Goal: Information Seeking & Learning: Learn about a topic

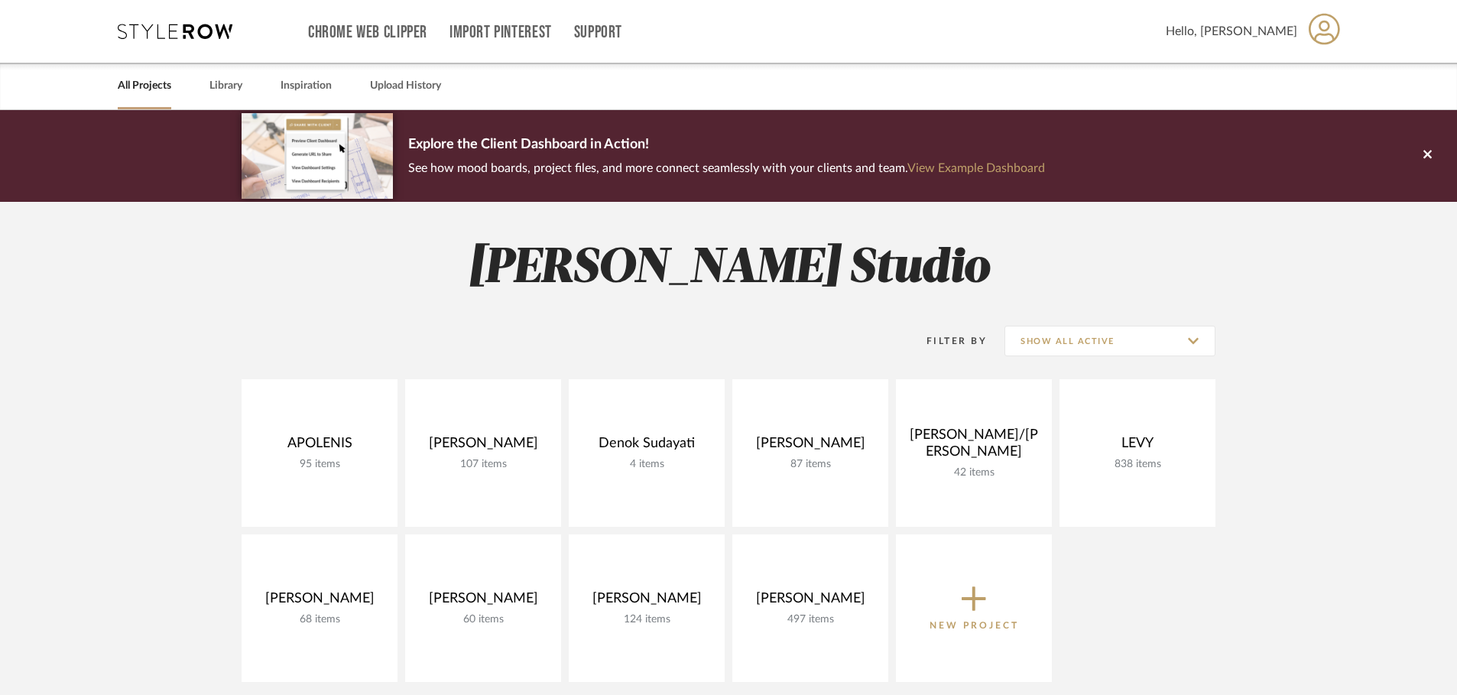
click at [245, 86] on div "All Projects Library Inspiration Upload History" at bounding box center [728, 86] width 1267 height 47
click at [229, 86] on link "Library" at bounding box center [225, 86] width 33 height 21
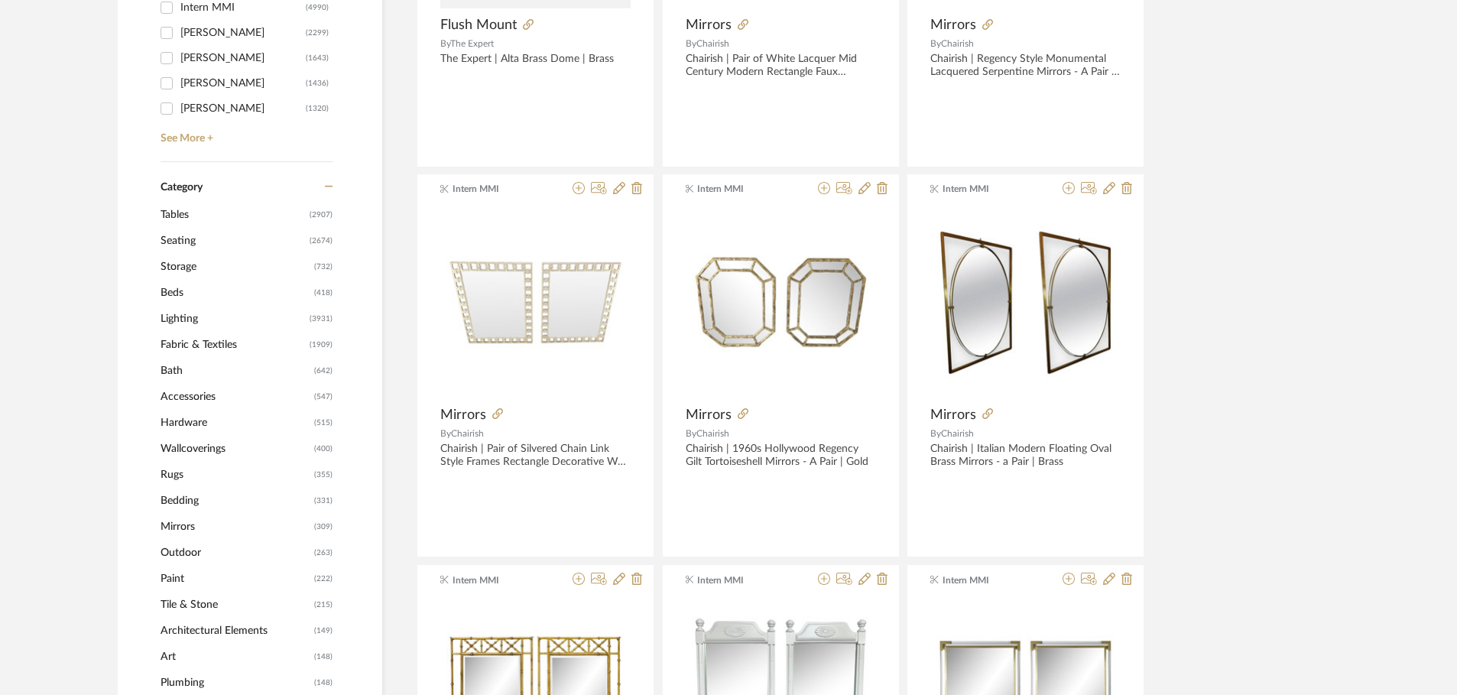
scroll to position [535, 0]
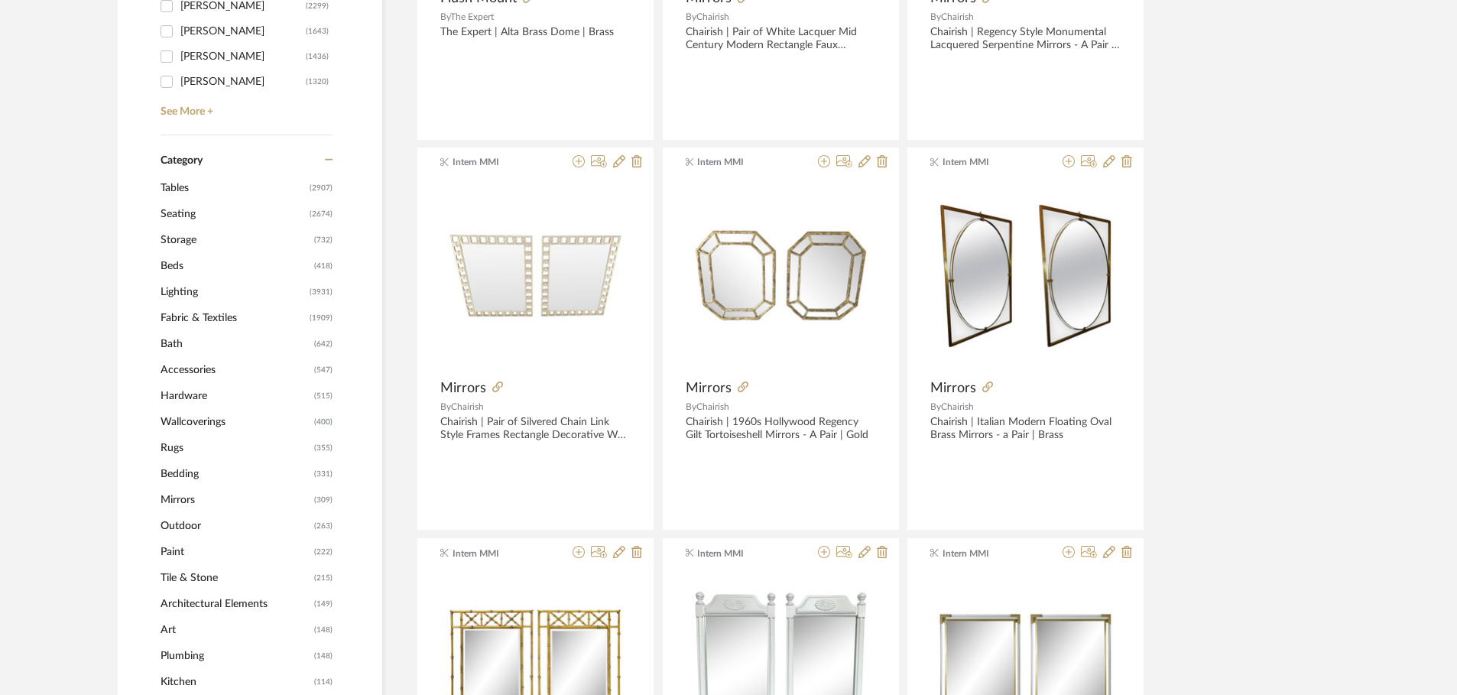
click at [203, 653] on span "Plumbing" at bounding box center [235, 656] width 150 height 26
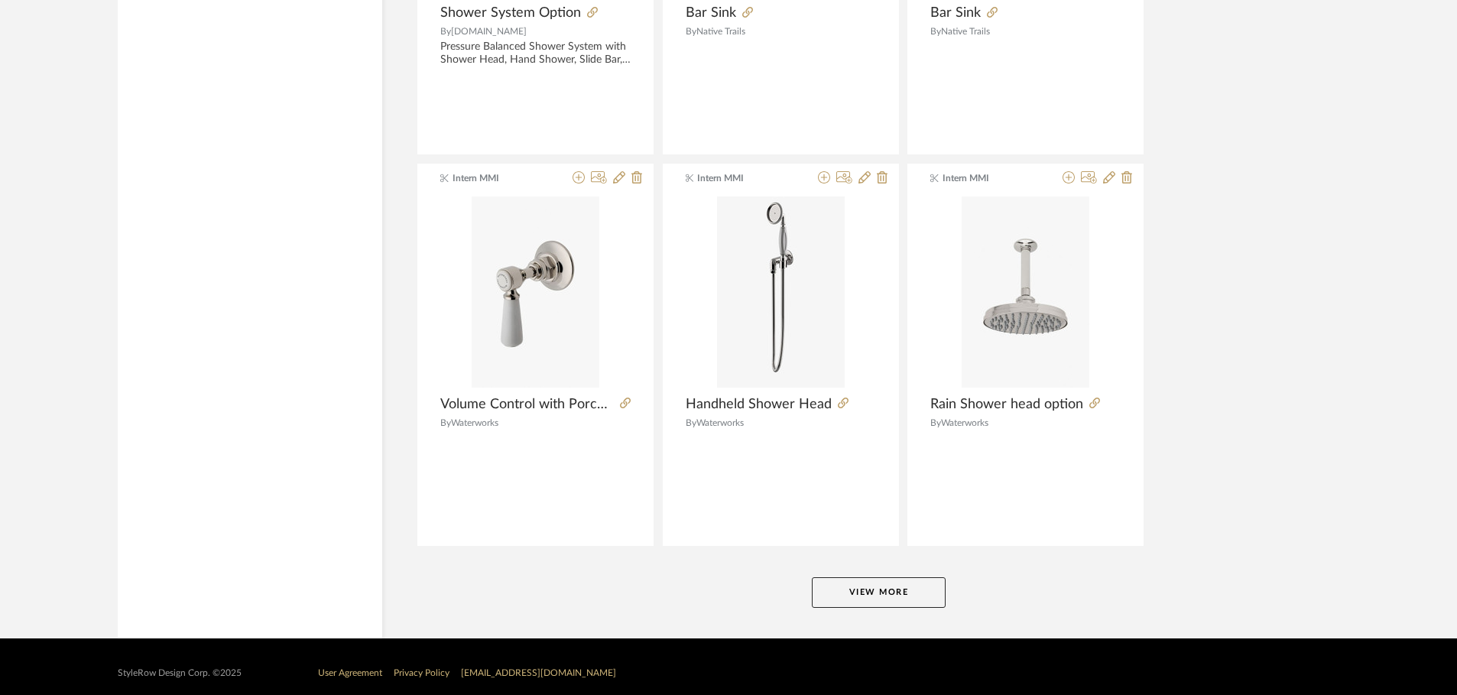
scroll to position [4511, 0]
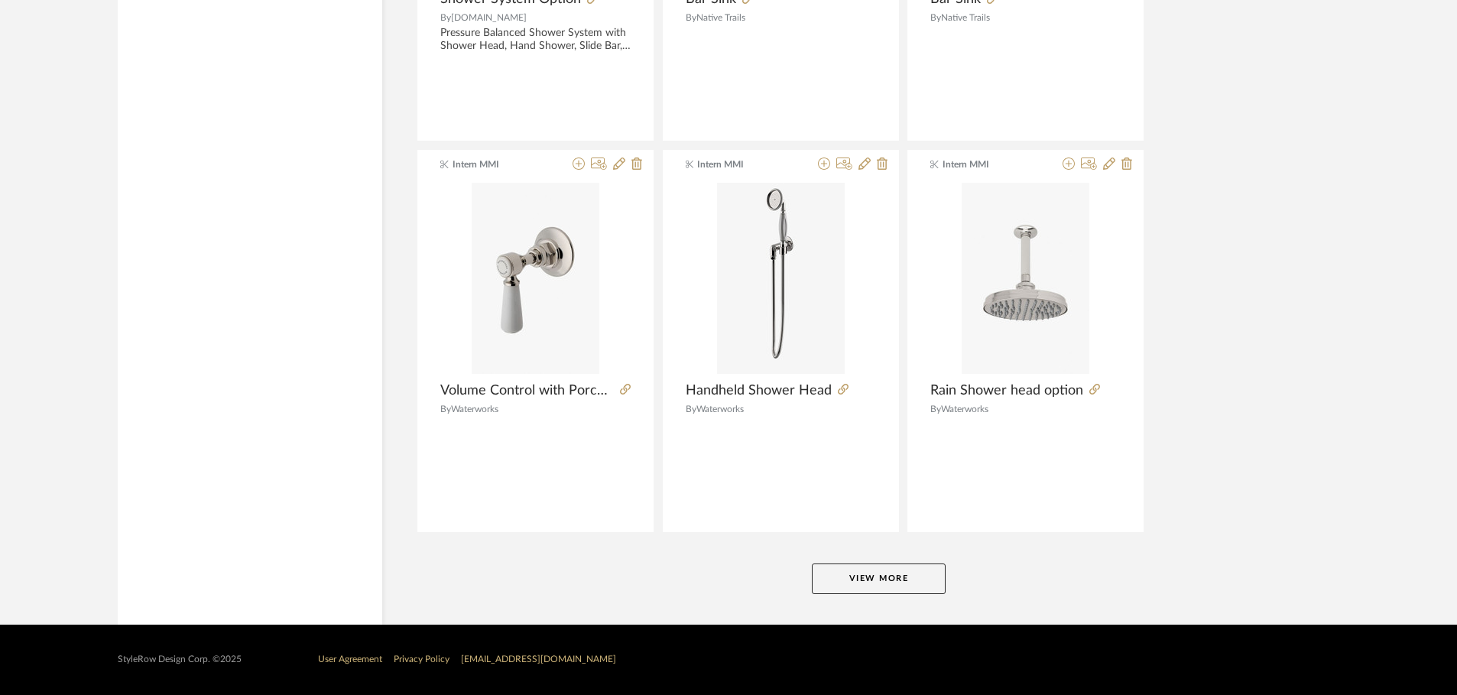
click at [896, 582] on button "View More" at bounding box center [879, 578] width 134 height 31
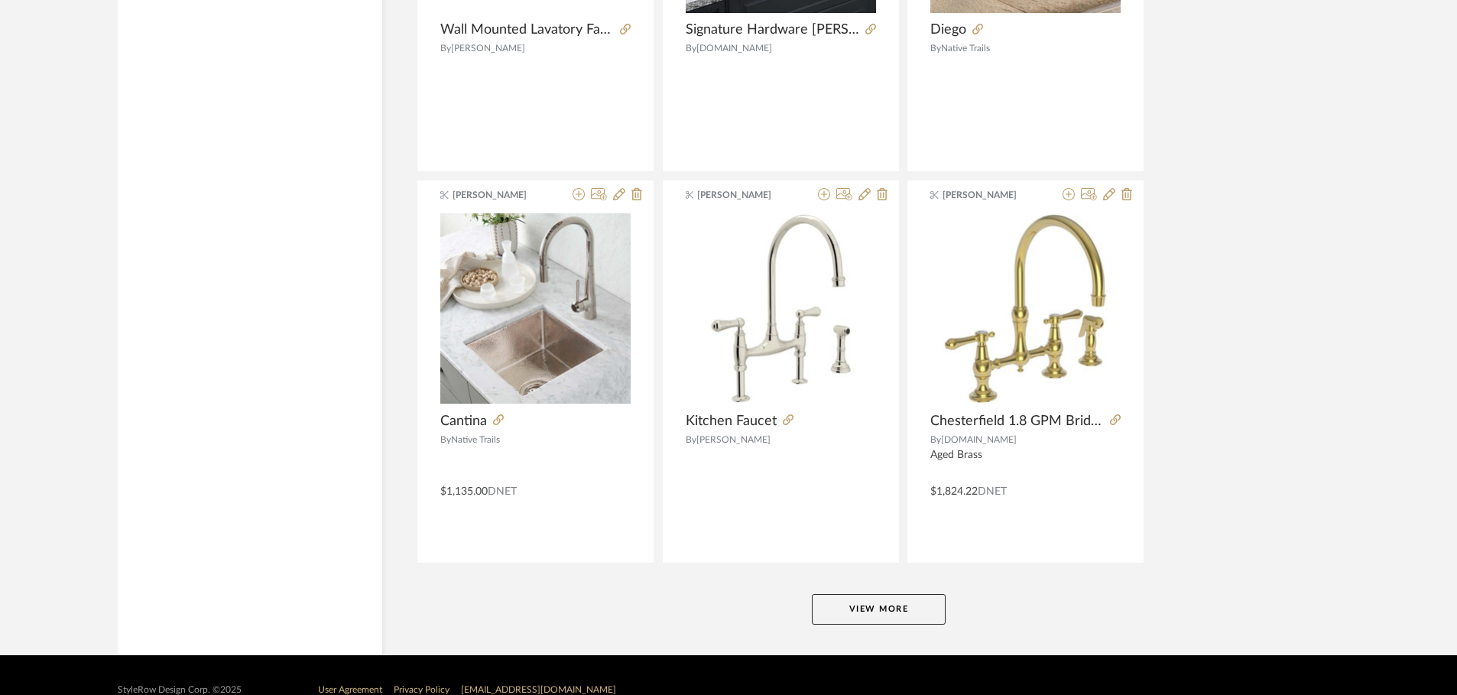
scroll to position [9173, 0]
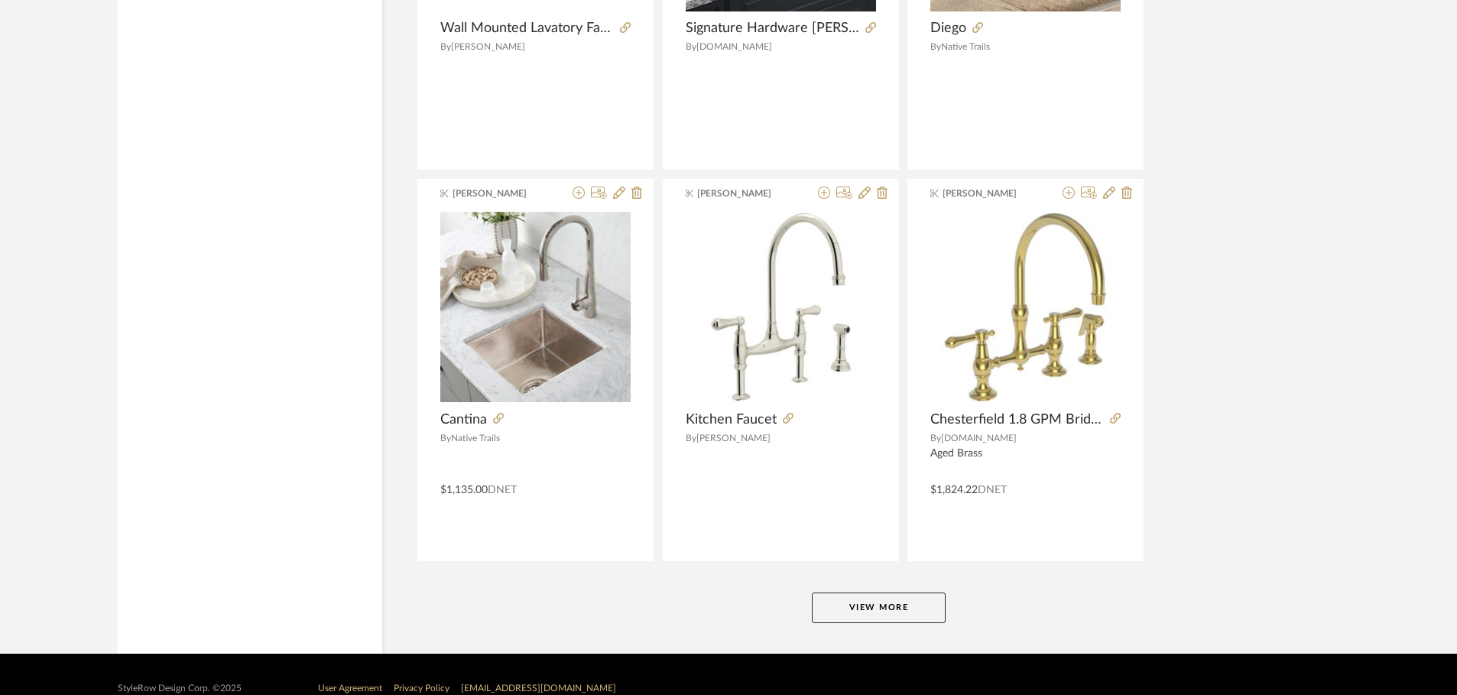
click at [851, 593] on button "View More" at bounding box center [879, 607] width 134 height 31
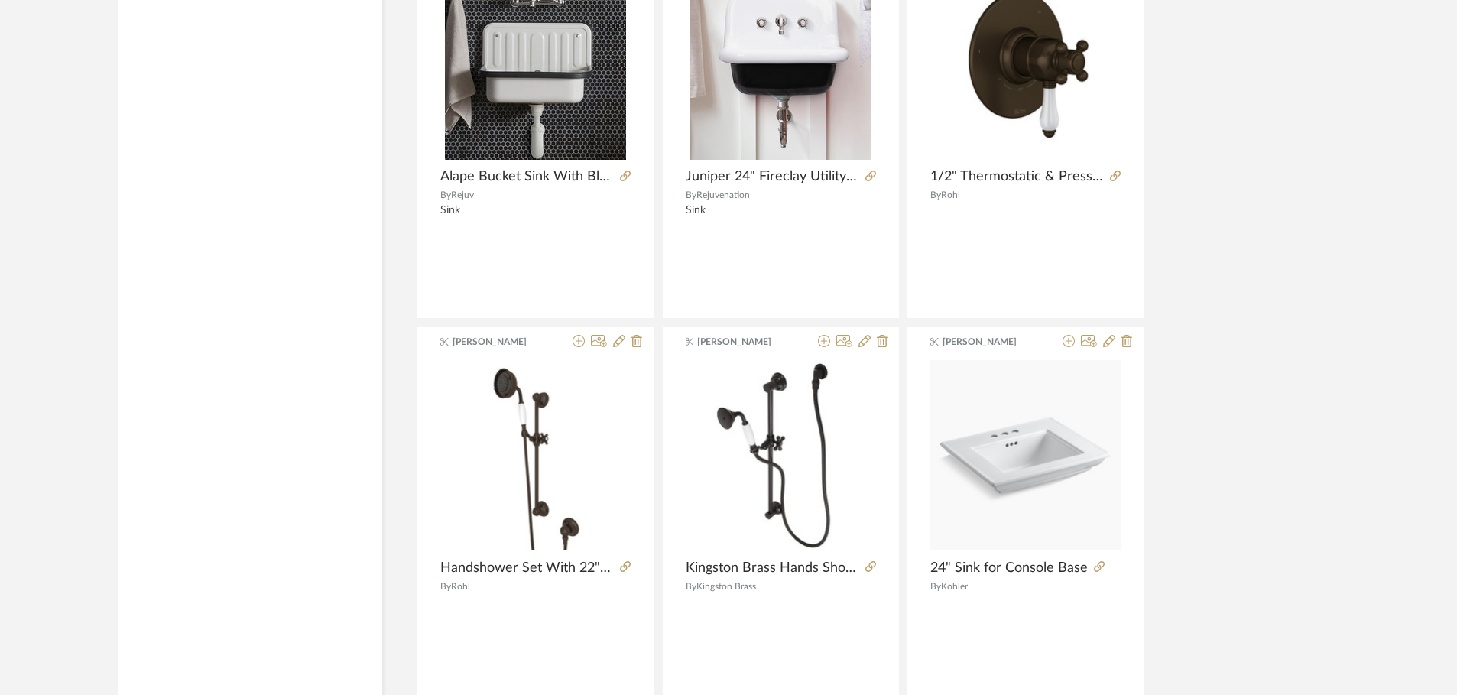
scroll to position [13893, 0]
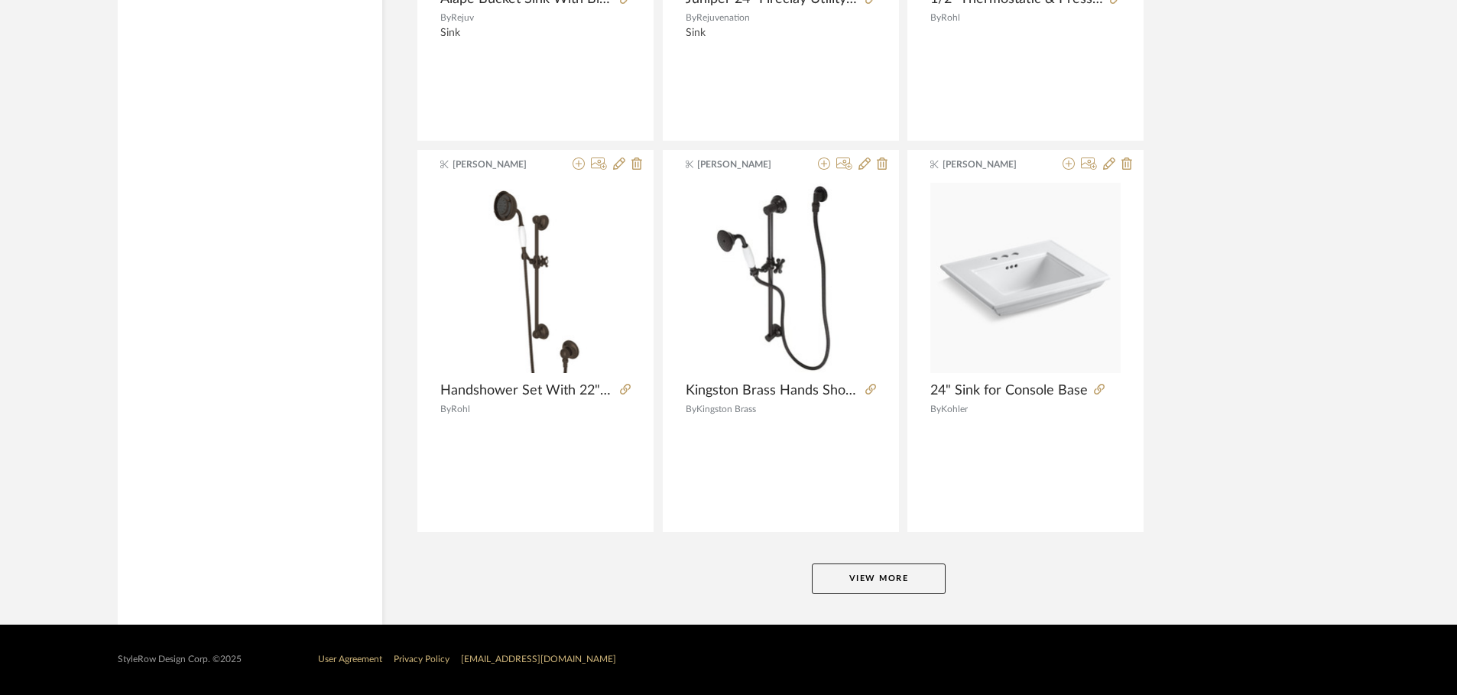
click at [877, 578] on button "View More" at bounding box center [879, 578] width 134 height 31
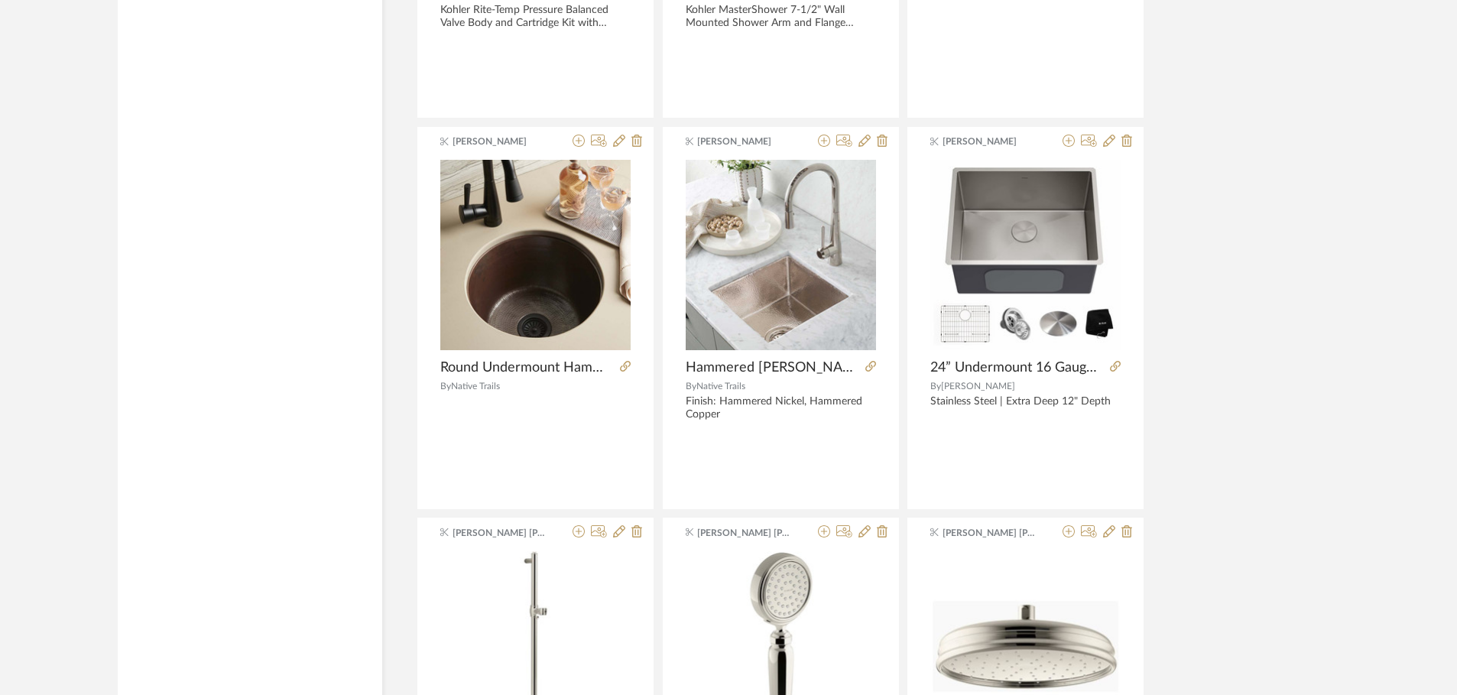
scroll to position [0, 0]
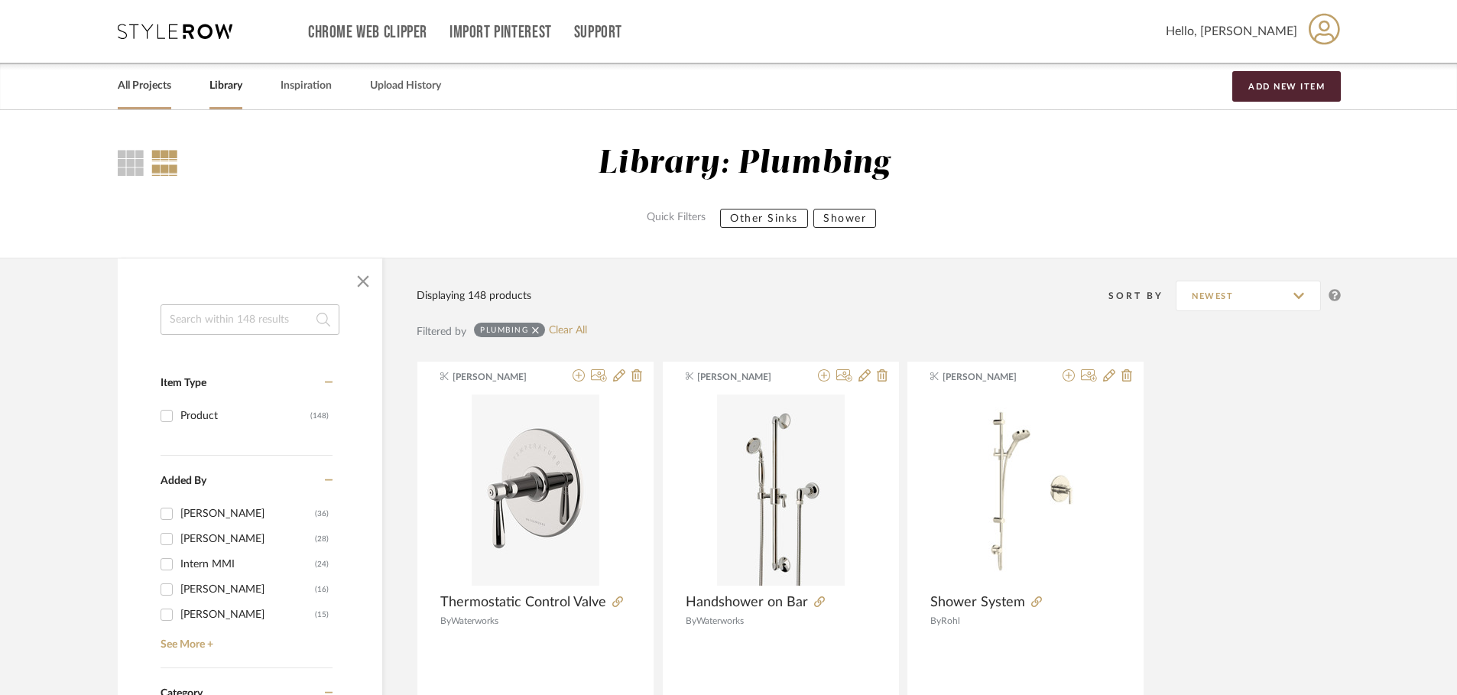
click at [160, 84] on link "All Projects" at bounding box center [144, 86] width 53 height 21
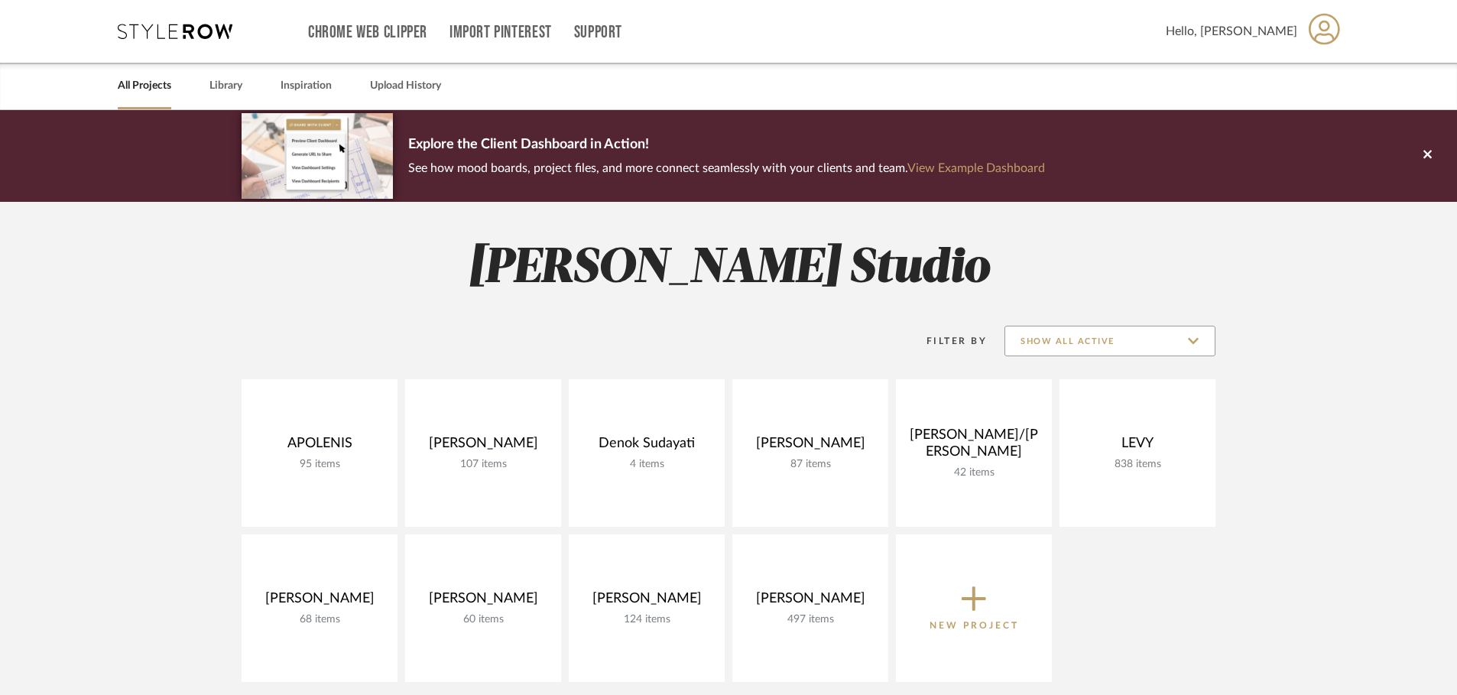
click at [1058, 342] on input "Show All Active" at bounding box center [1109, 341] width 211 height 31
click at [1041, 451] on span "Archived" at bounding box center [1111, 452] width 181 height 13
type input "Archived"
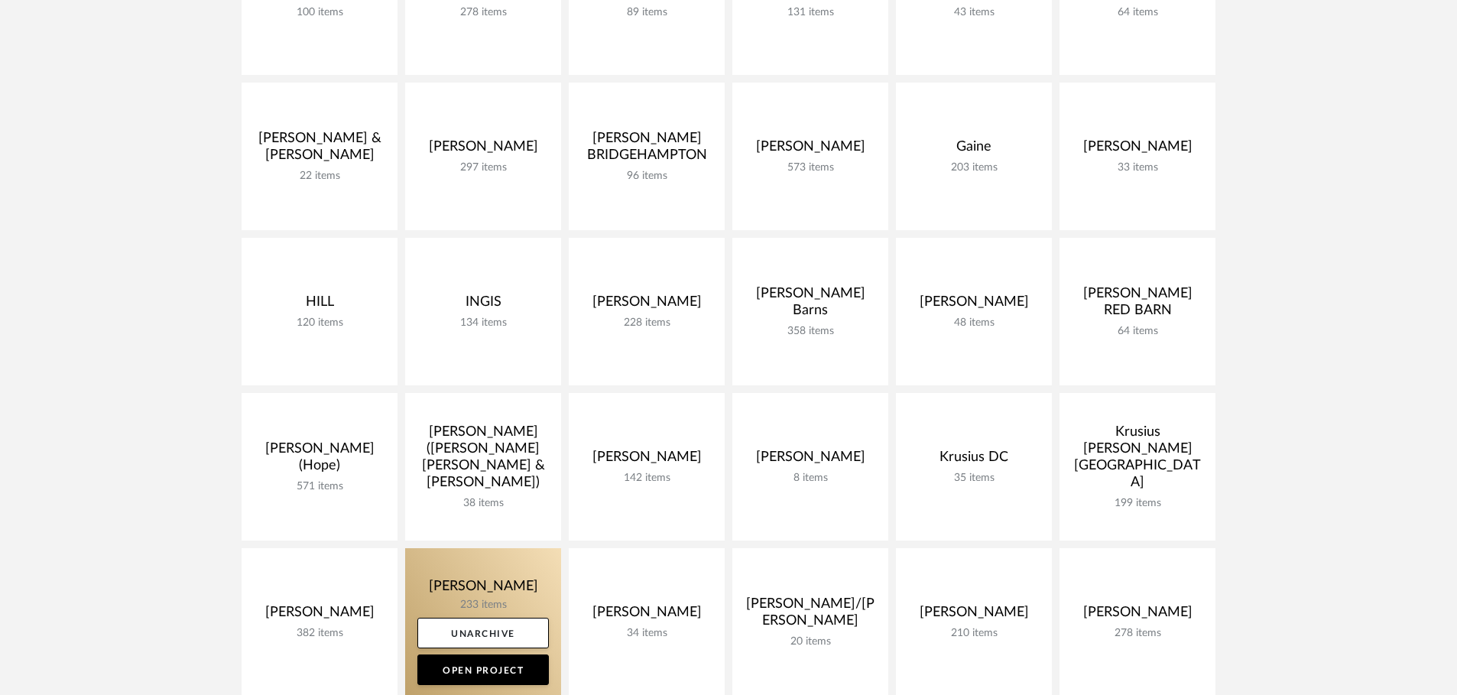
scroll to position [1070, 0]
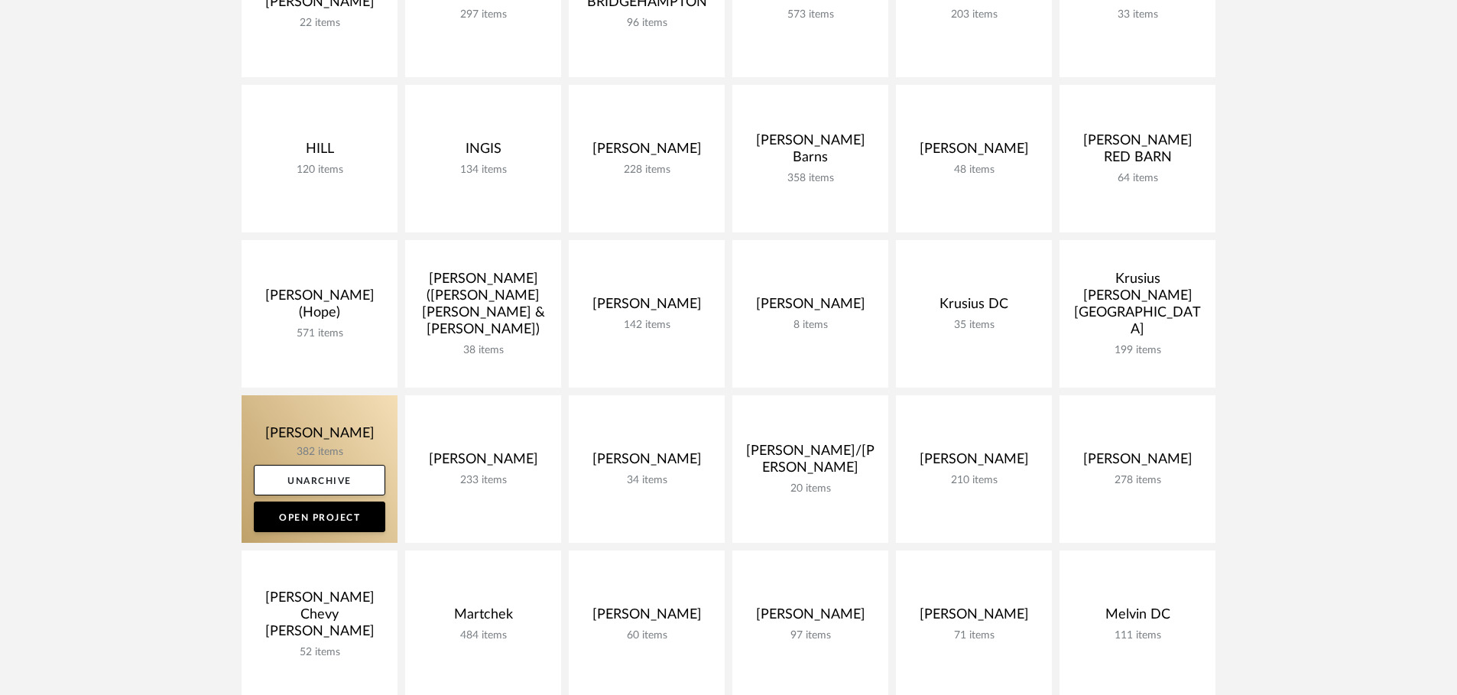
click at [315, 439] on link at bounding box center [320, 469] width 156 height 148
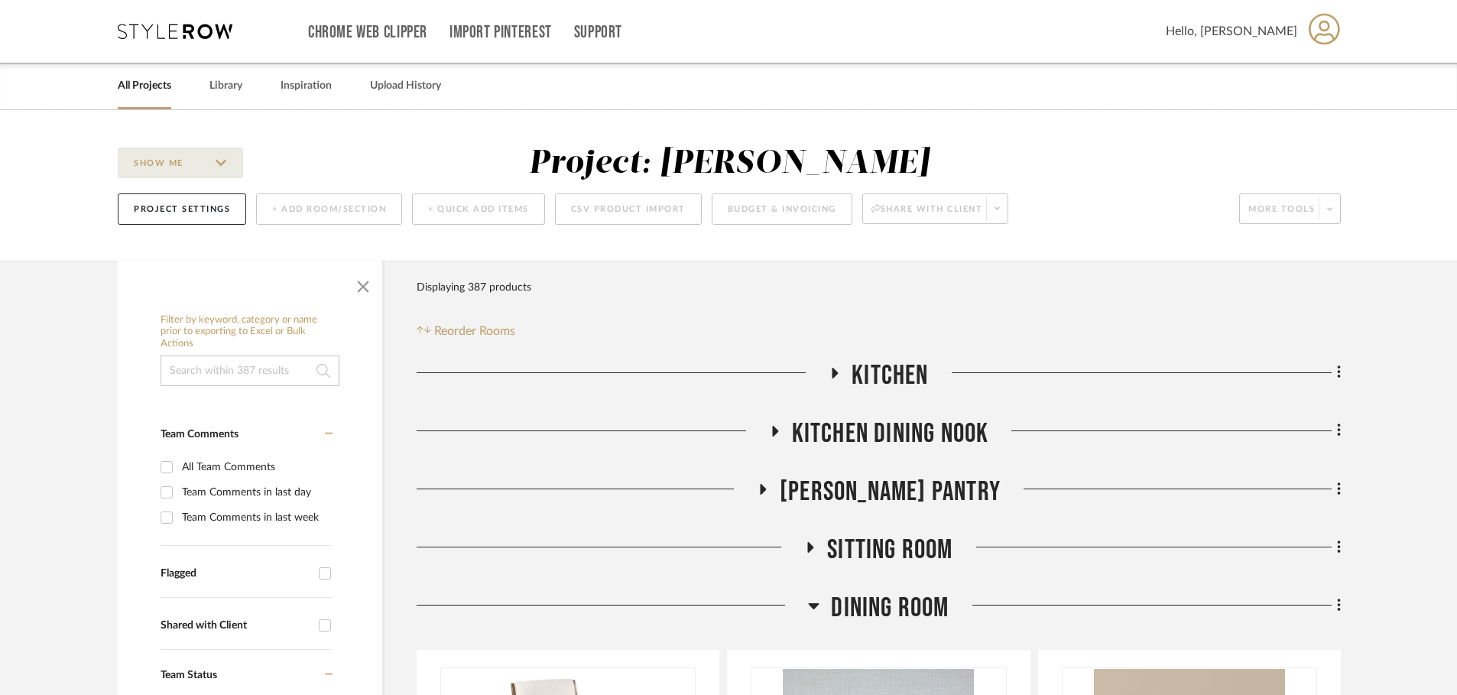
click at [833, 367] on icon at bounding box center [834, 372] width 18 height 11
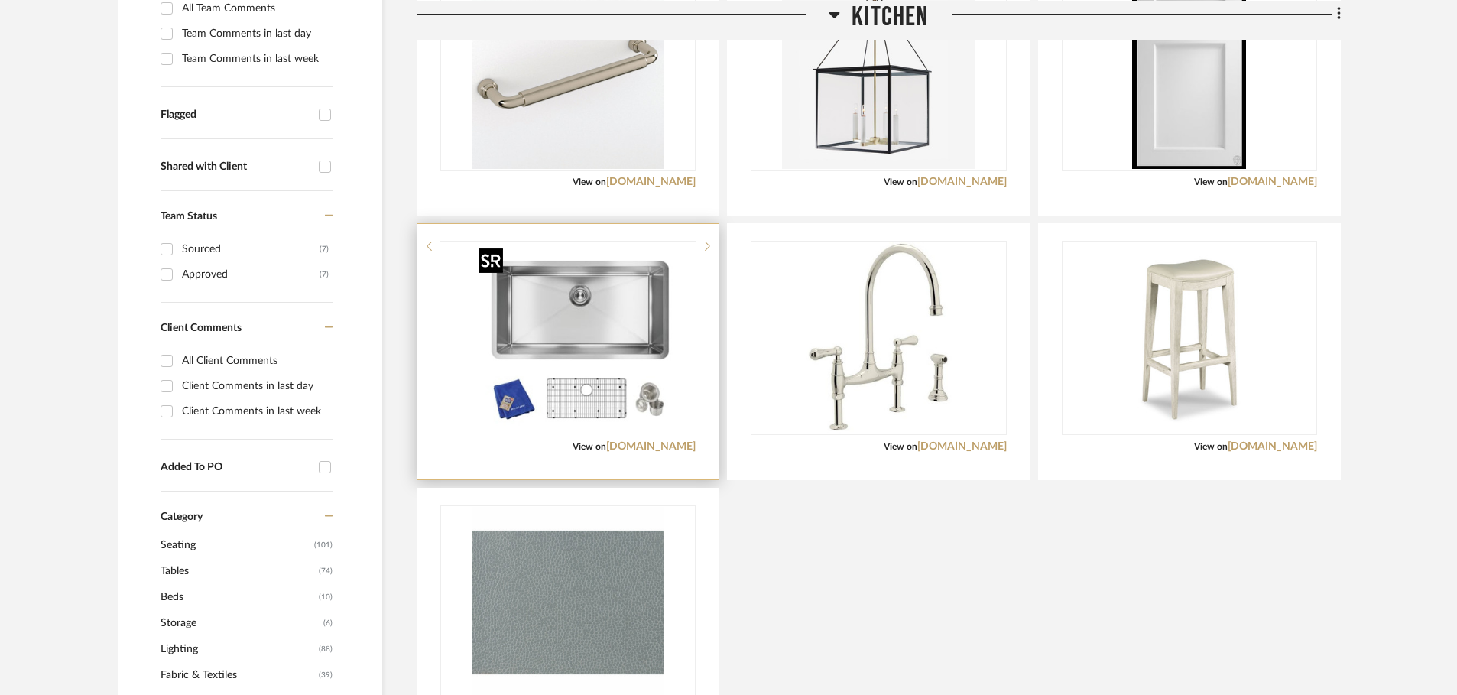
scroll to position [917, 0]
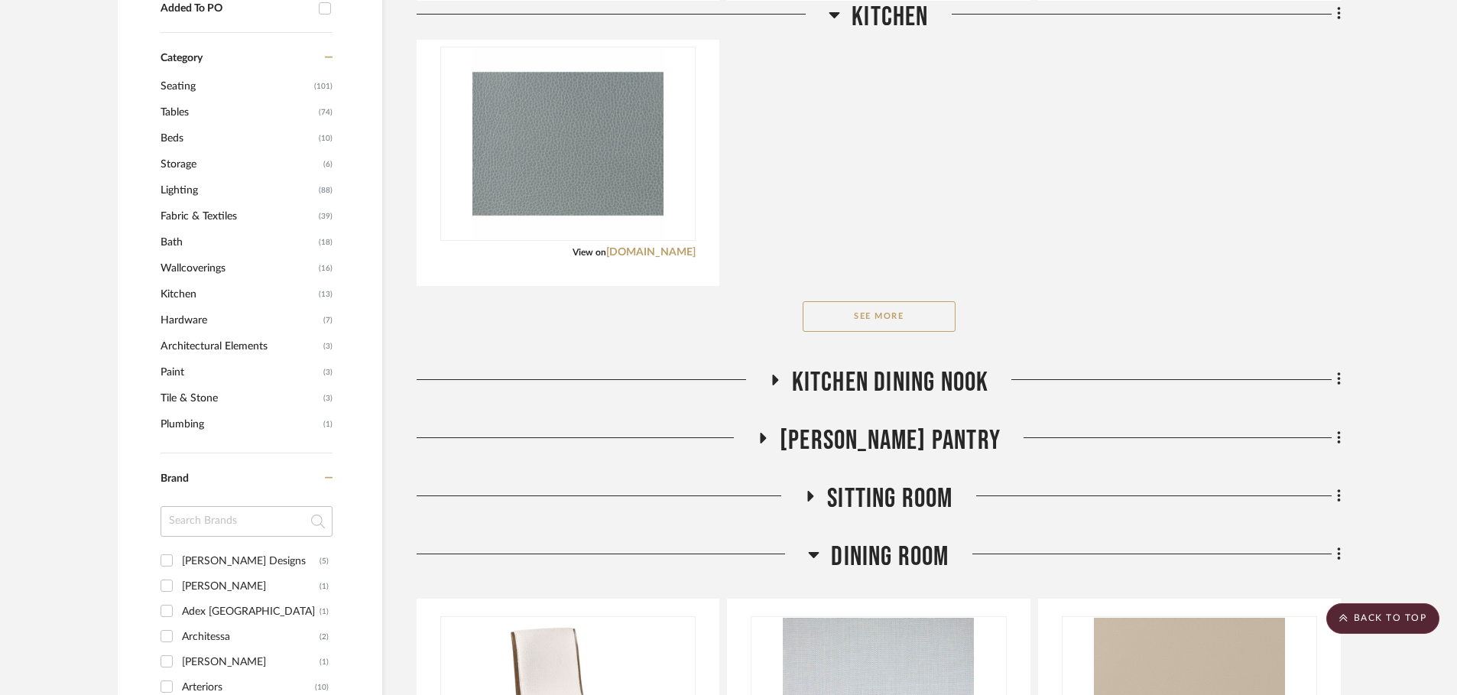
click at [864, 321] on button "See More" at bounding box center [878, 316] width 153 height 31
click at [771, 388] on fa-icon at bounding box center [774, 385] width 11 height 22
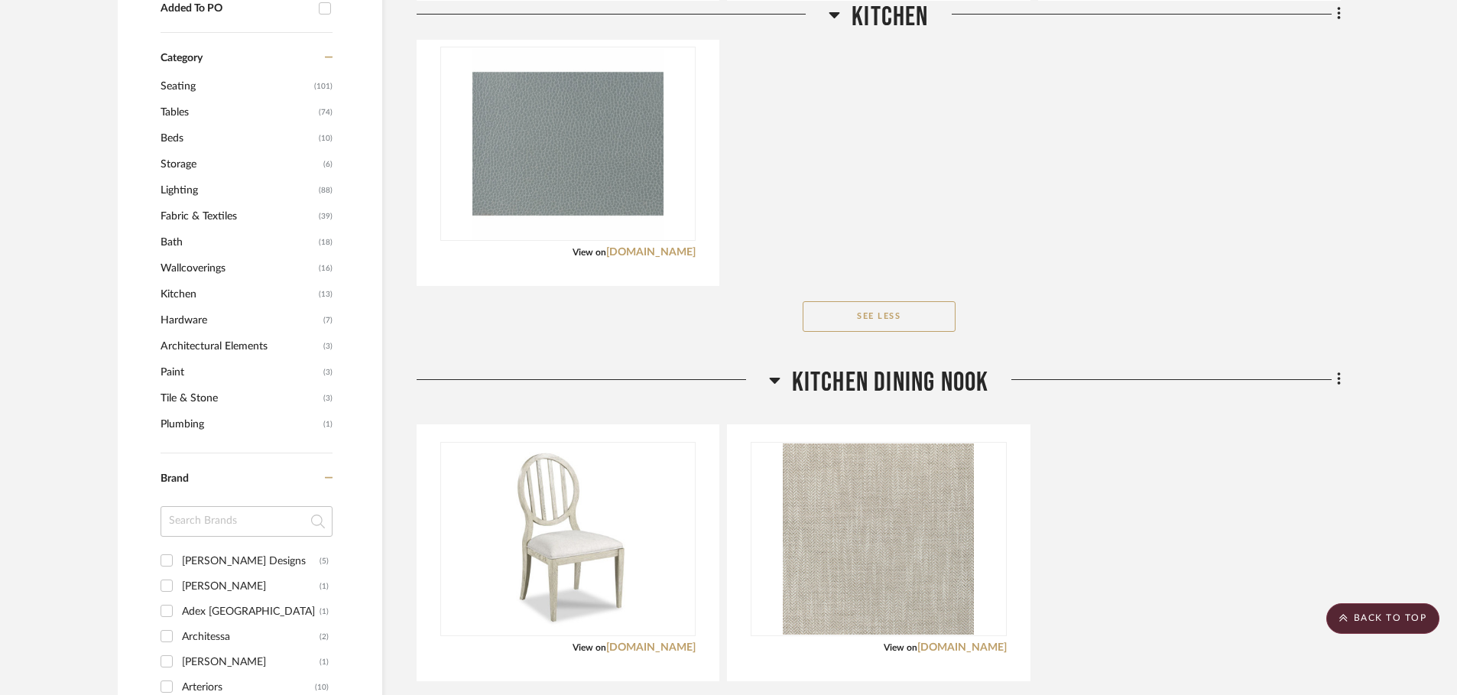
click at [771, 387] on icon at bounding box center [774, 380] width 11 height 18
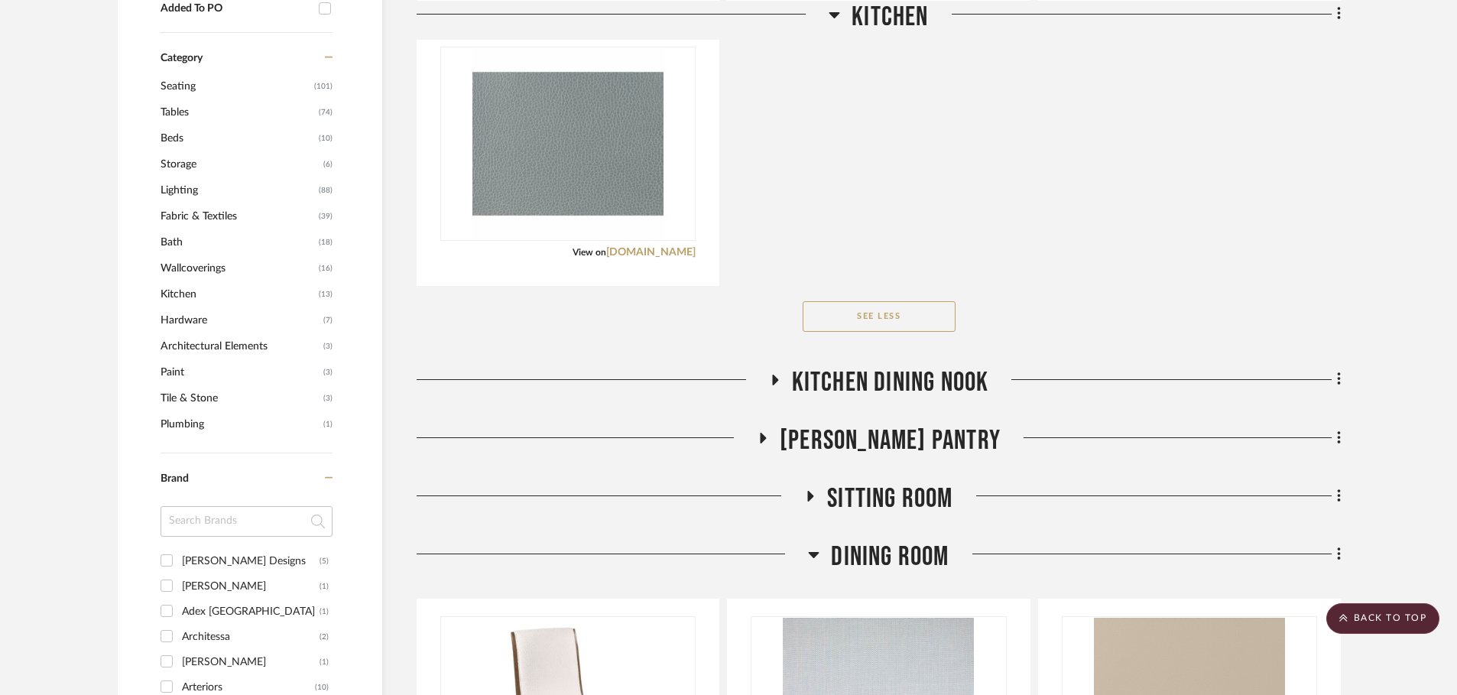
click at [772, 441] on icon at bounding box center [763, 437] width 18 height 11
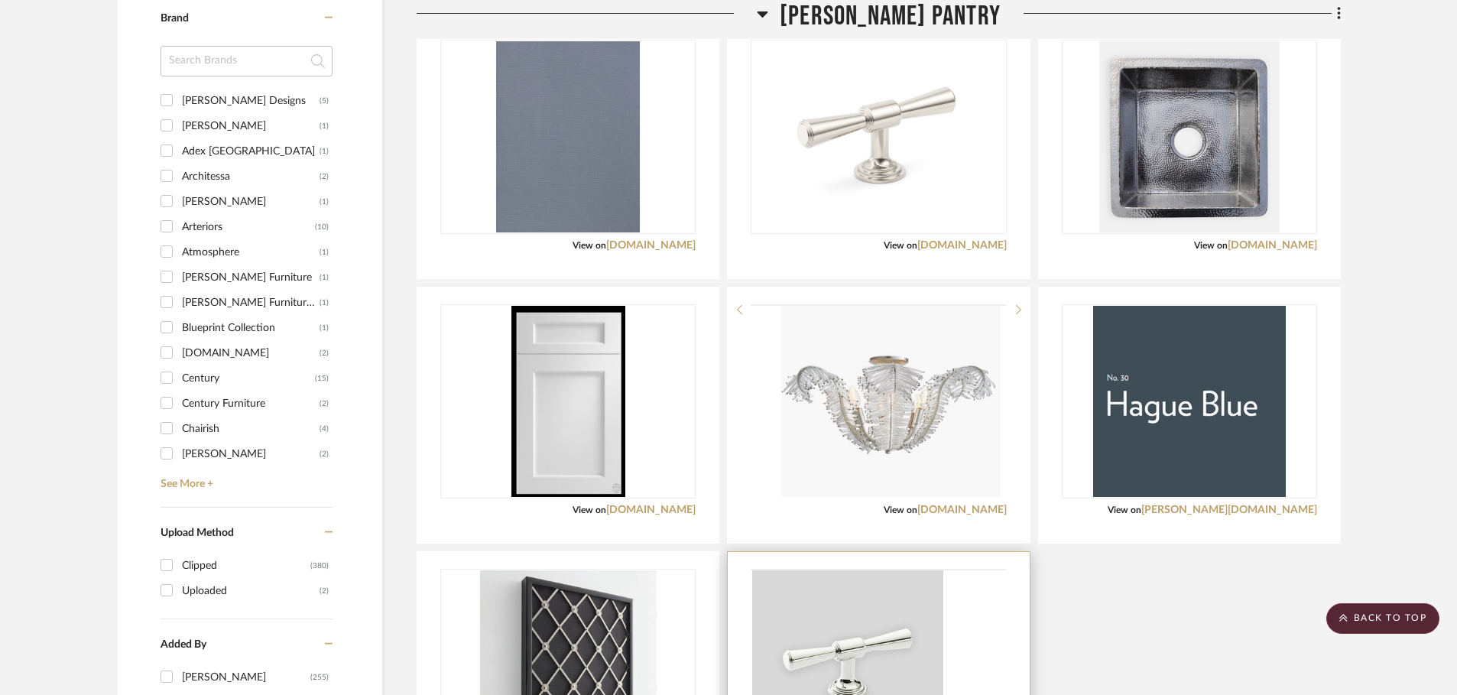
scroll to position [1681, 0]
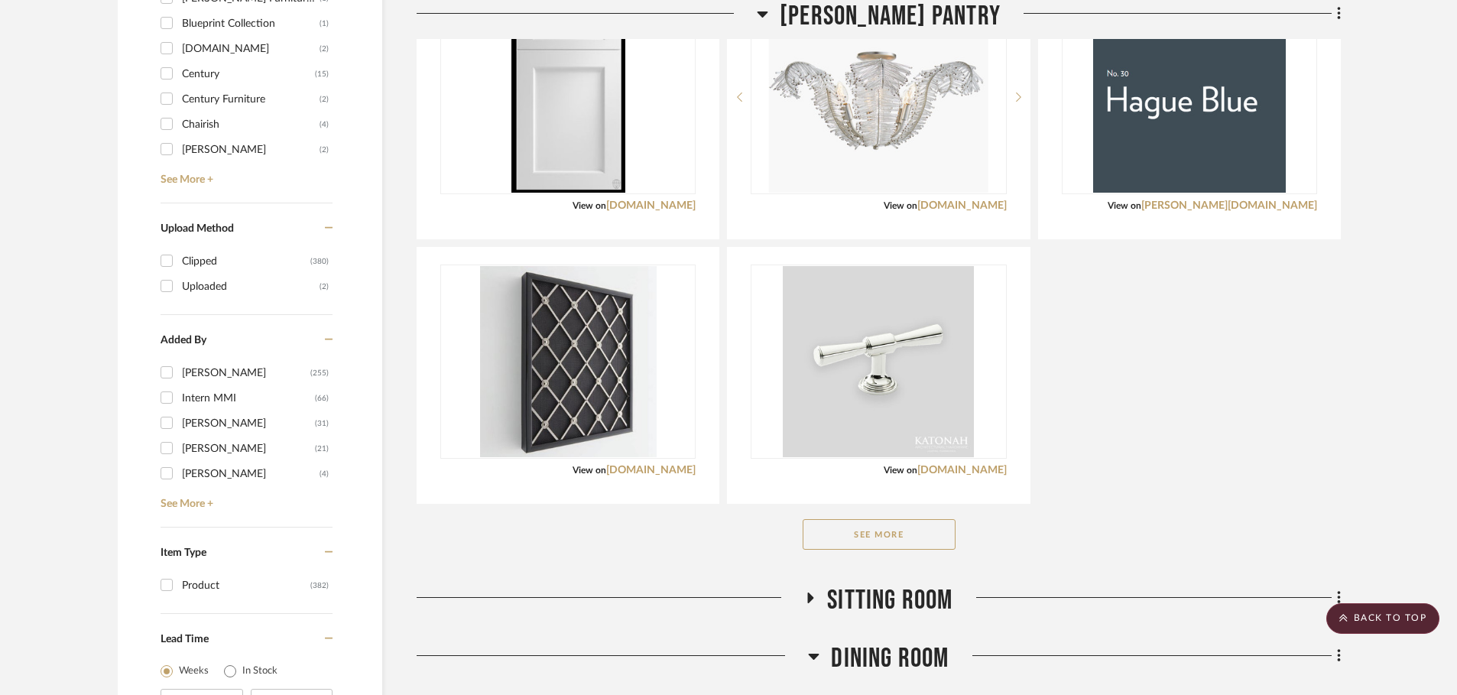
click at [913, 530] on button "See More" at bounding box center [878, 534] width 153 height 31
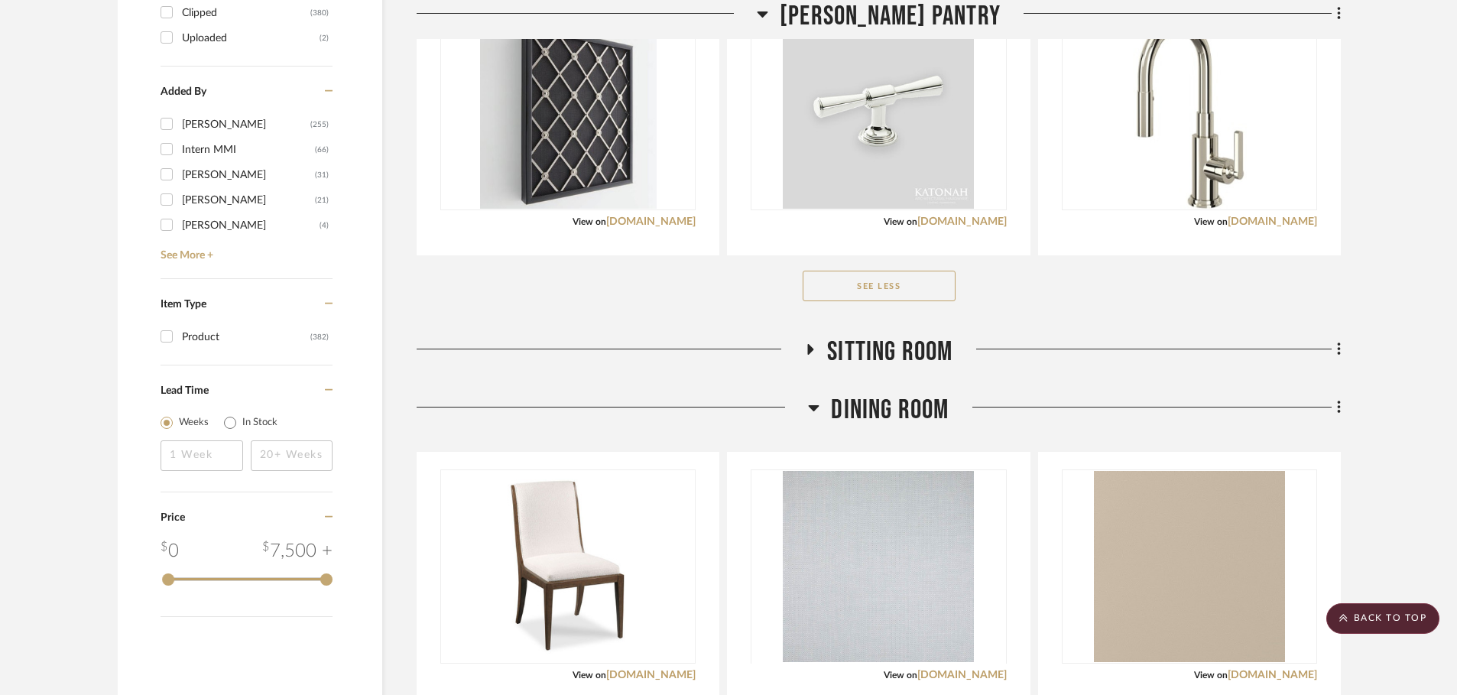
scroll to position [1758, 0]
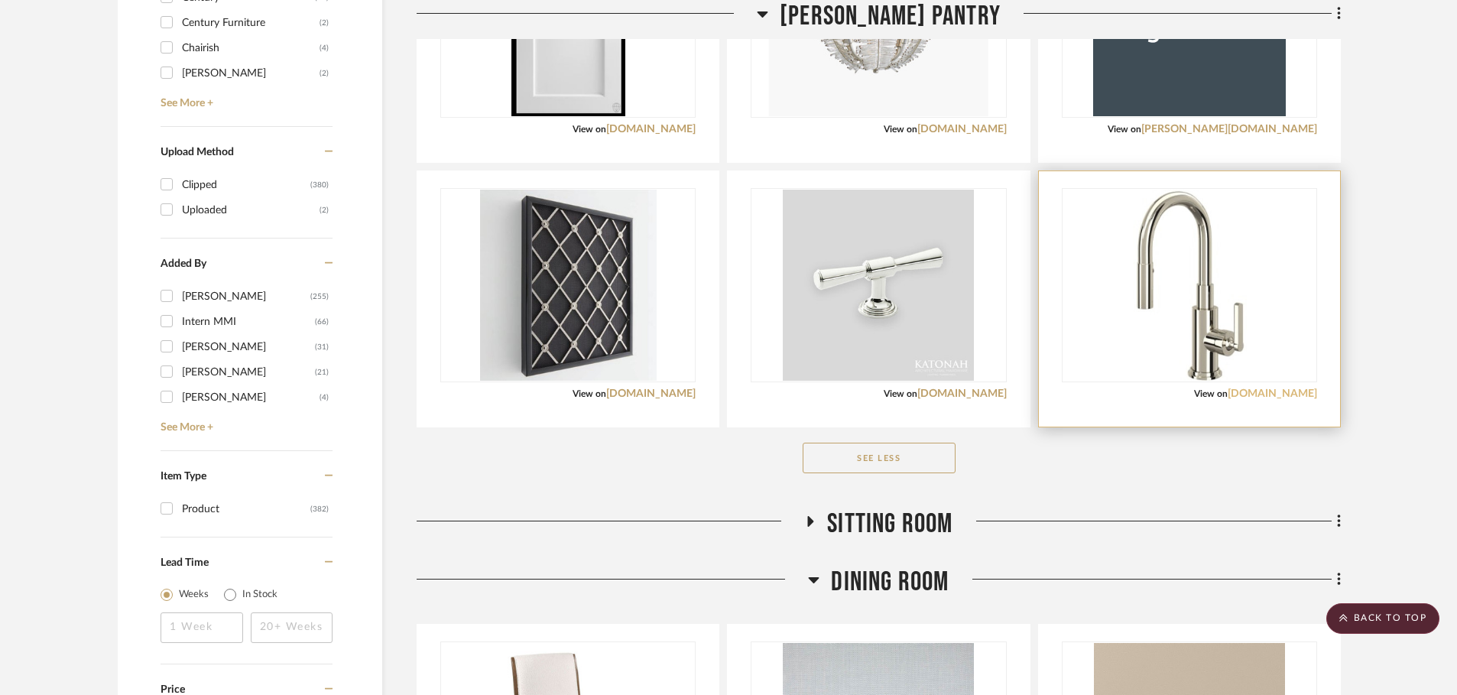
click at [1287, 388] on link "[DOMAIN_NAME]" at bounding box center [1271, 393] width 89 height 11
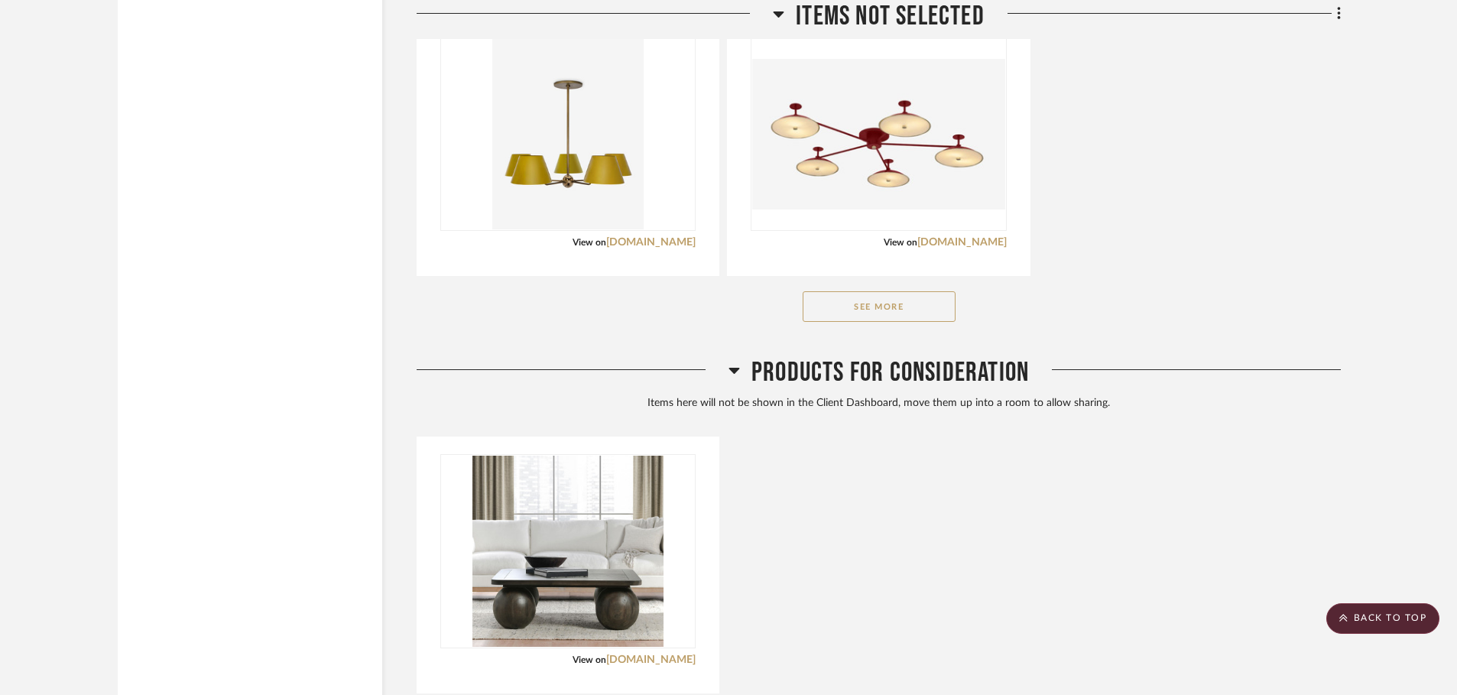
scroll to position [4381, 0]
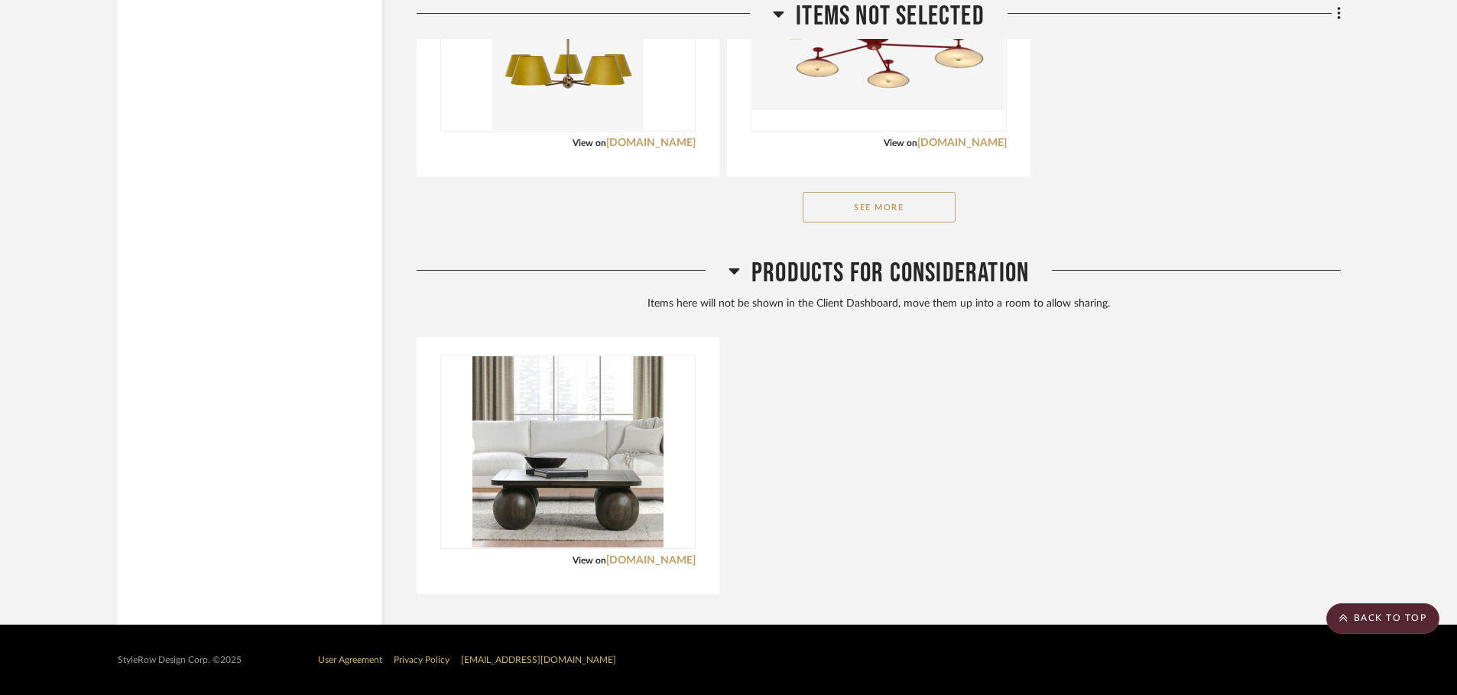
click at [849, 208] on button "See More" at bounding box center [878, 207] width 153 height 31
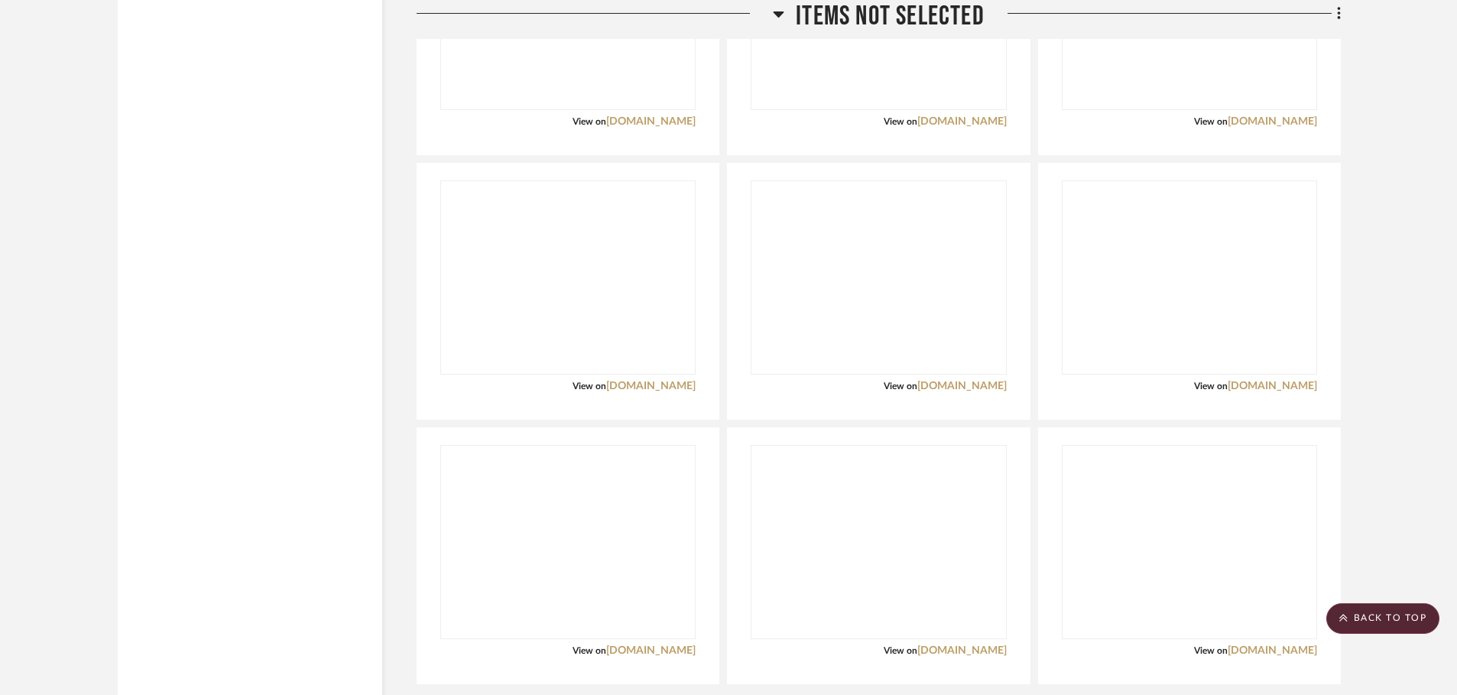
scroll to position [29296, 0]
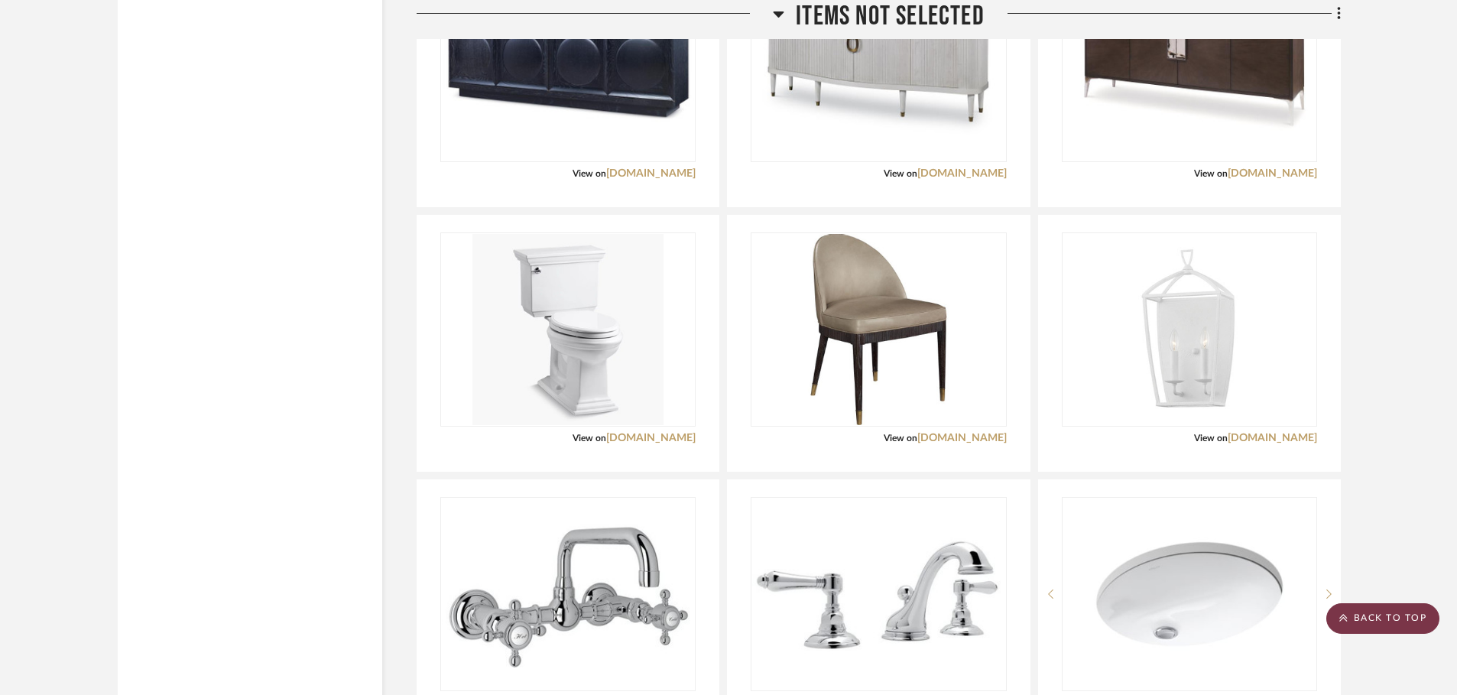
click at [1392, 624] on scroll-to-top-button "BACK TO TOP" at bounding box center [1382, 618] width 113 height 31
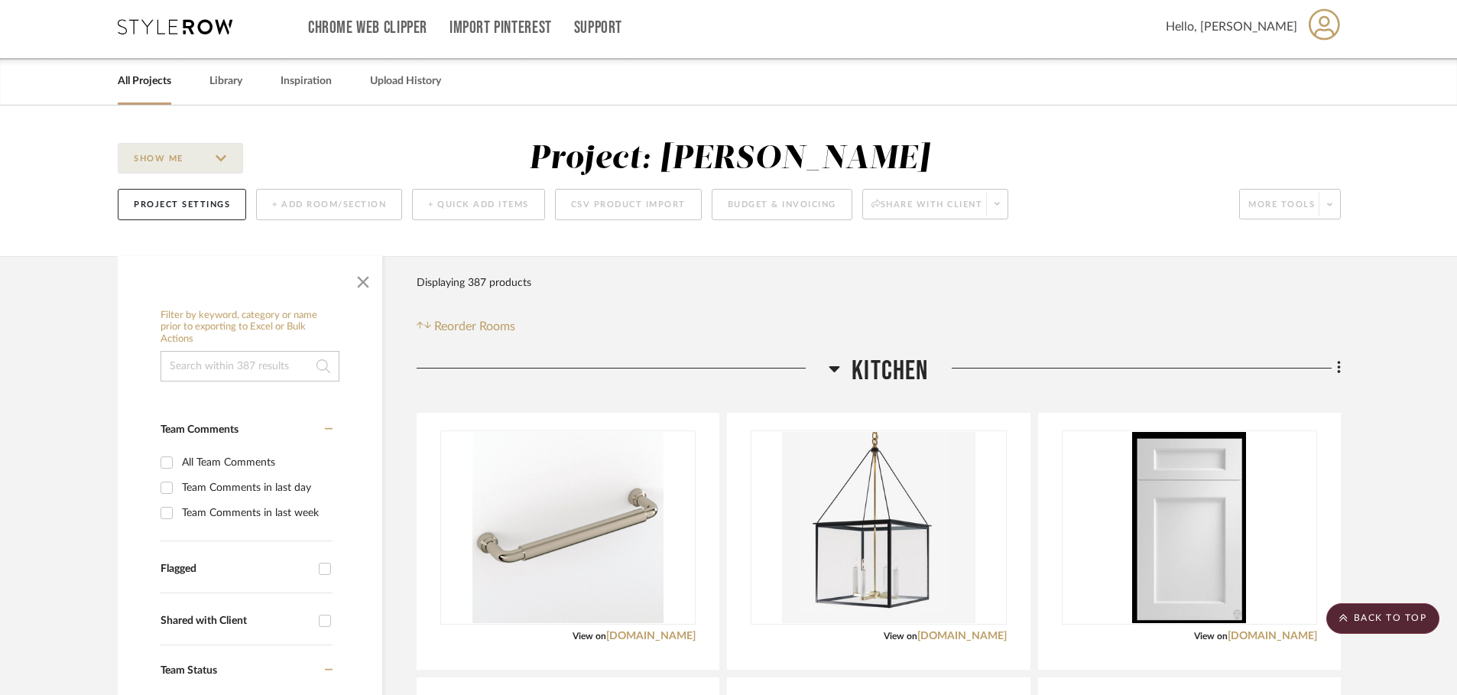
scroll to position [0, 0]
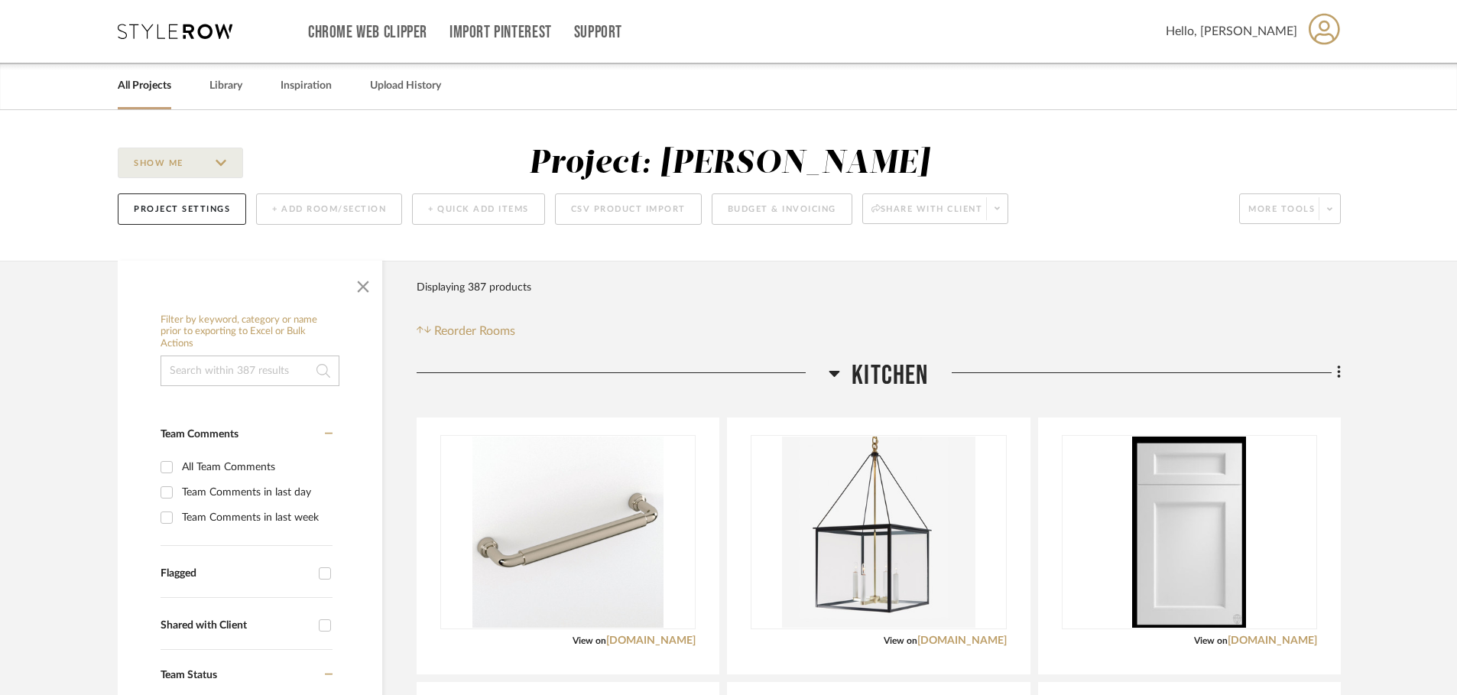
click at [145, 87] on link "All Projects" at bounding box center [144, 86] width 53 height 21
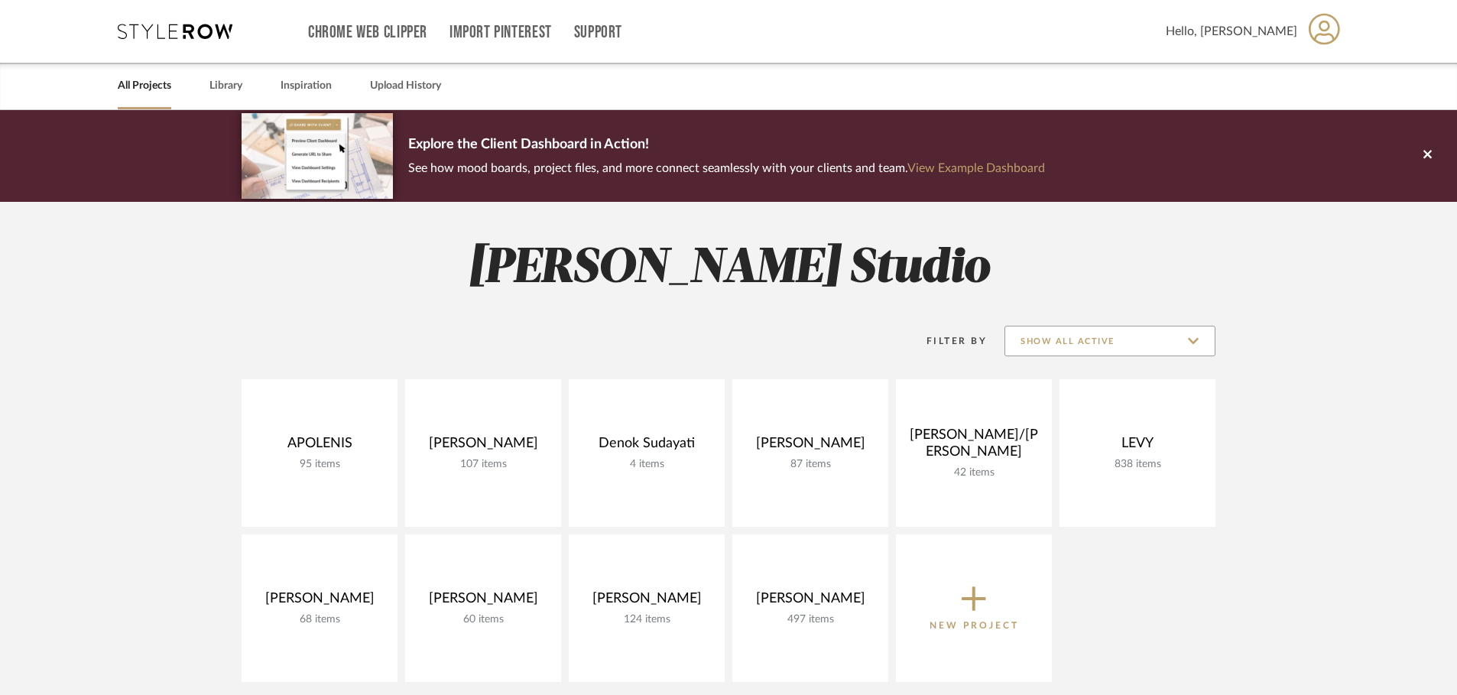
click at [1087, 340] on input "Show All Active" at bounding box center [1109, 341] width 211 height 31
click at [1104, 451] on span "Archived" at bounding box center [1111, 452] width 181 height 13
type input "Archived"
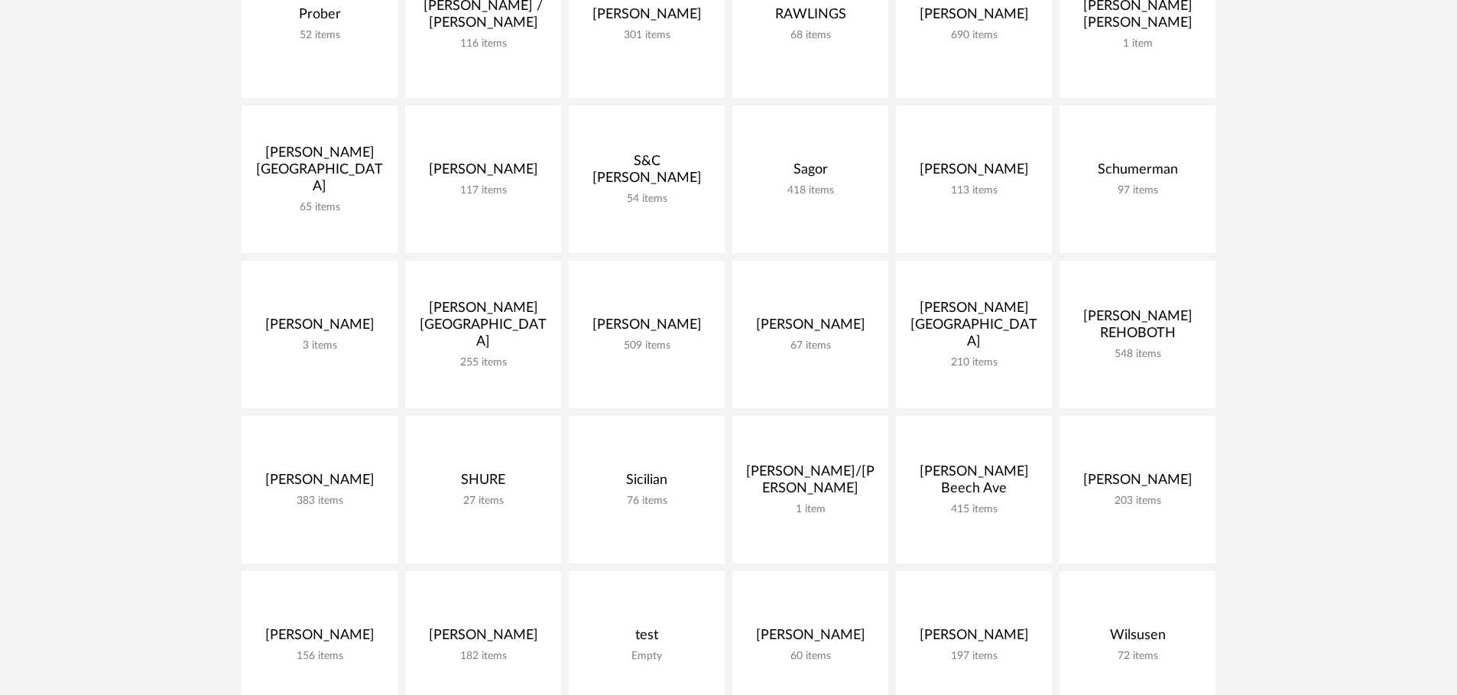
scroll to position [1987, 0]
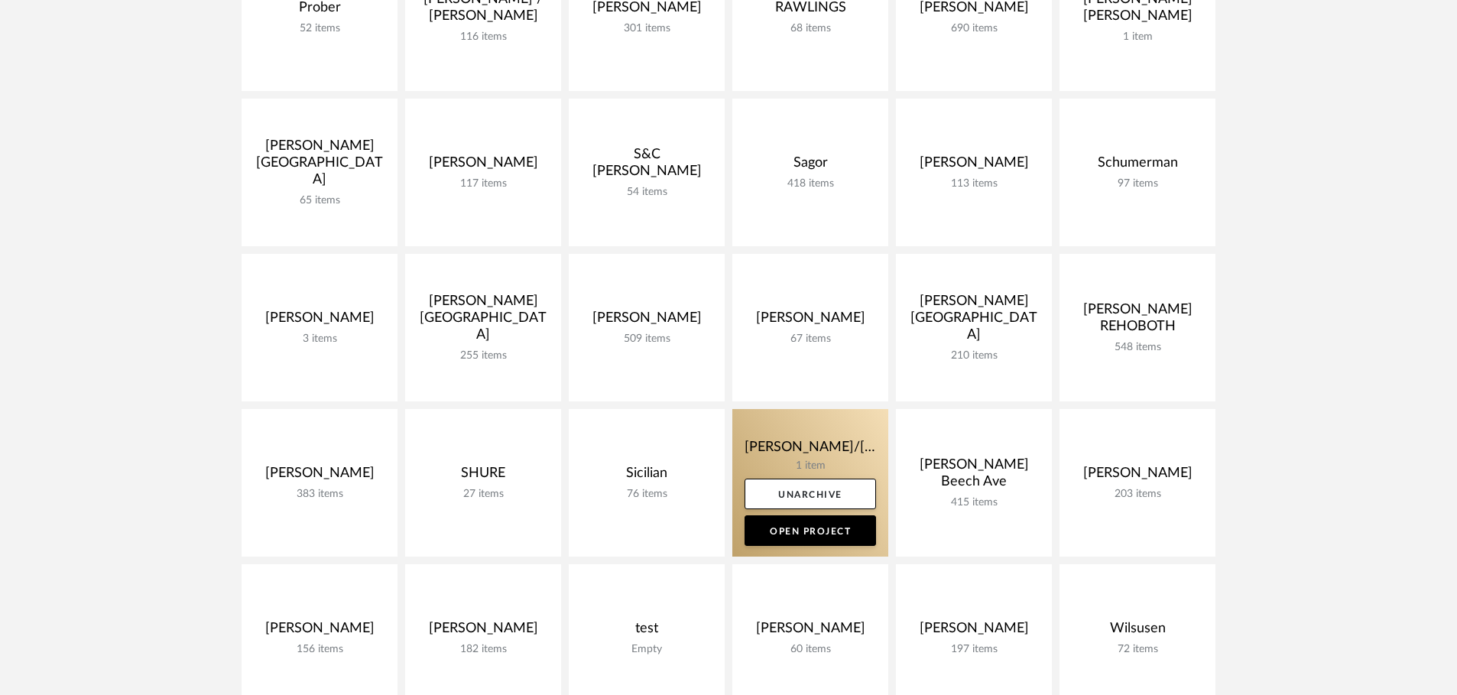
click at [802, 426] on link at bounding box center [810, 483] width 156 height 148
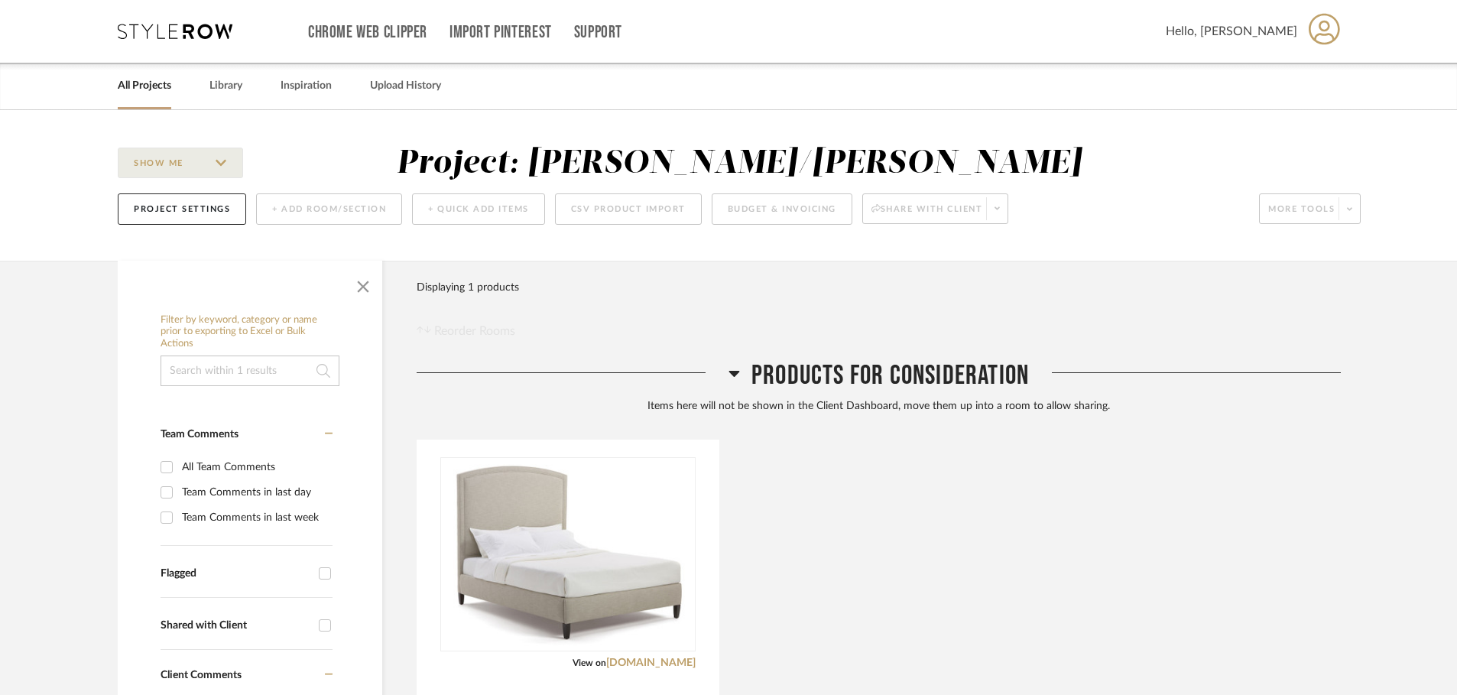
click at [730, 365] on icon at bounding box center [733, 373] width 11 height 18
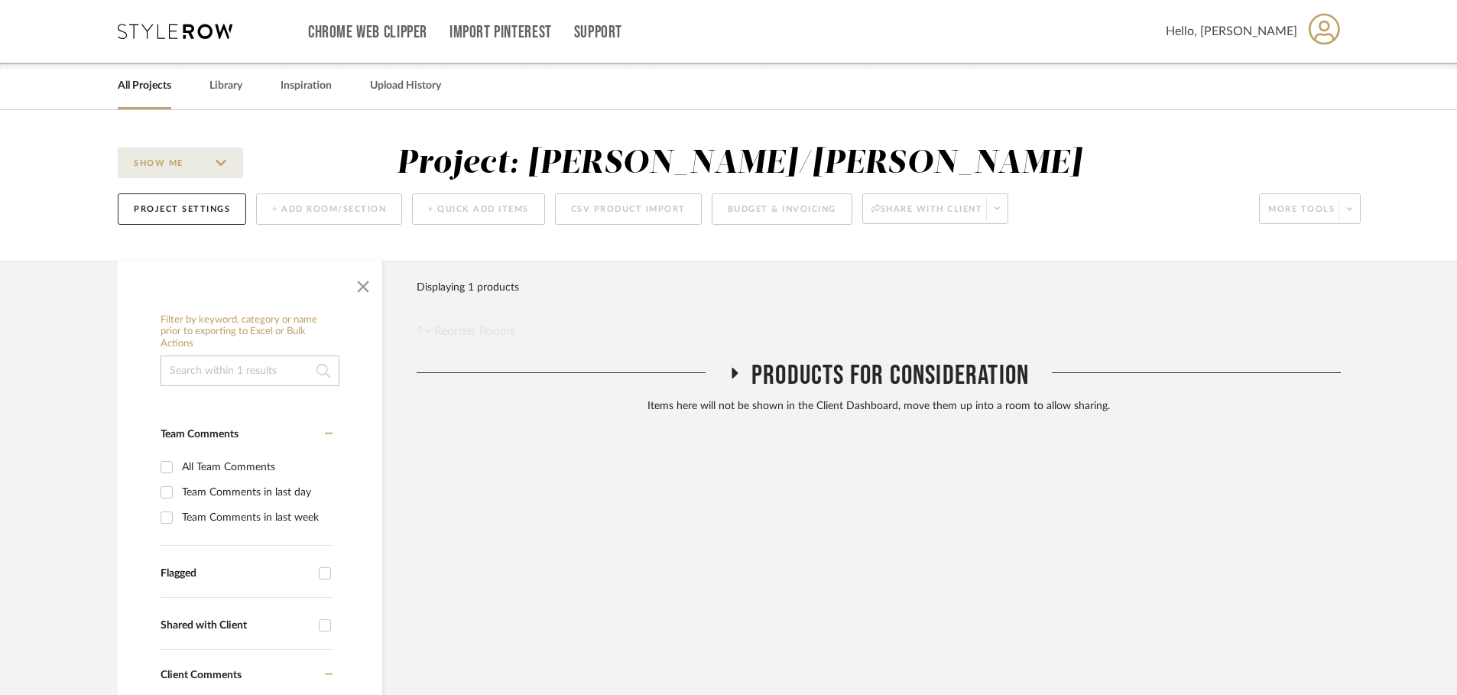
click at [728, 375] on icon at bounding box center [734, 372] width 18 height 11
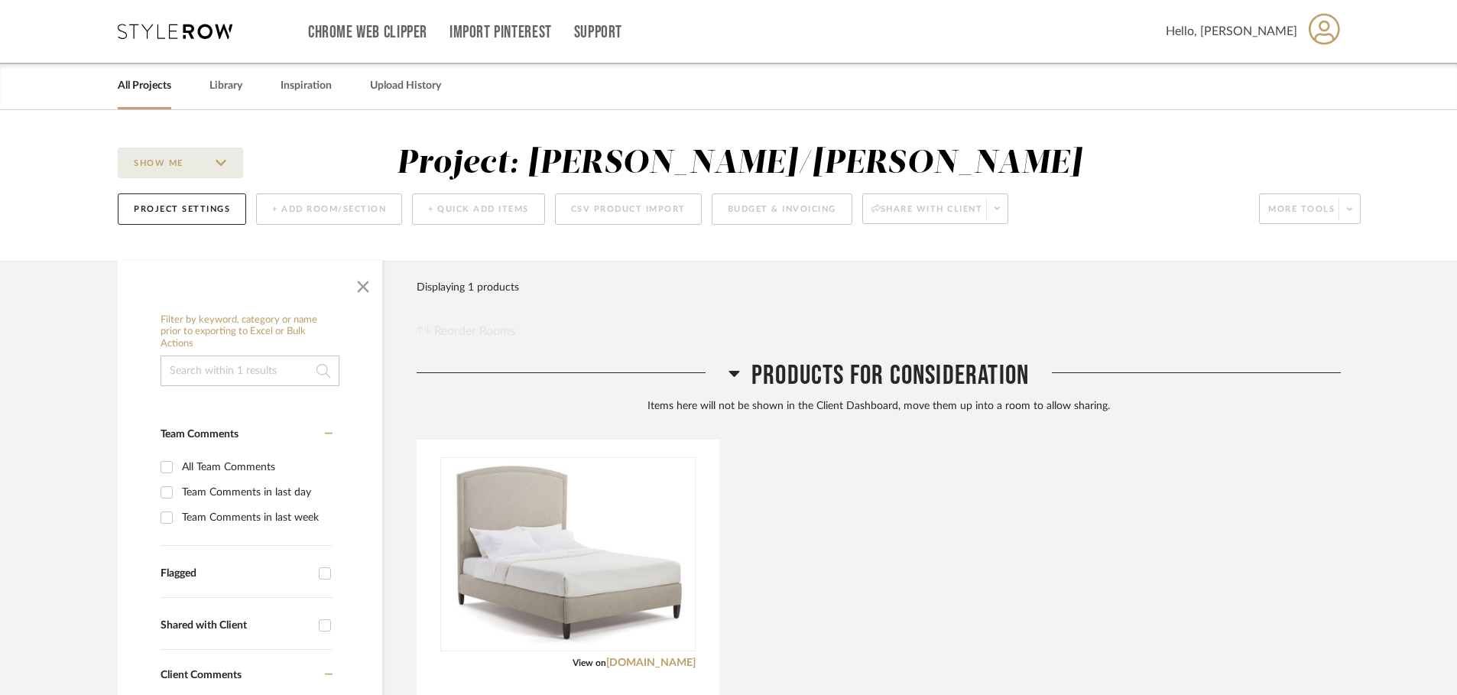
click at [138, 85] on link "All Projects" at bounding box center [144, 86] width 53 height 21
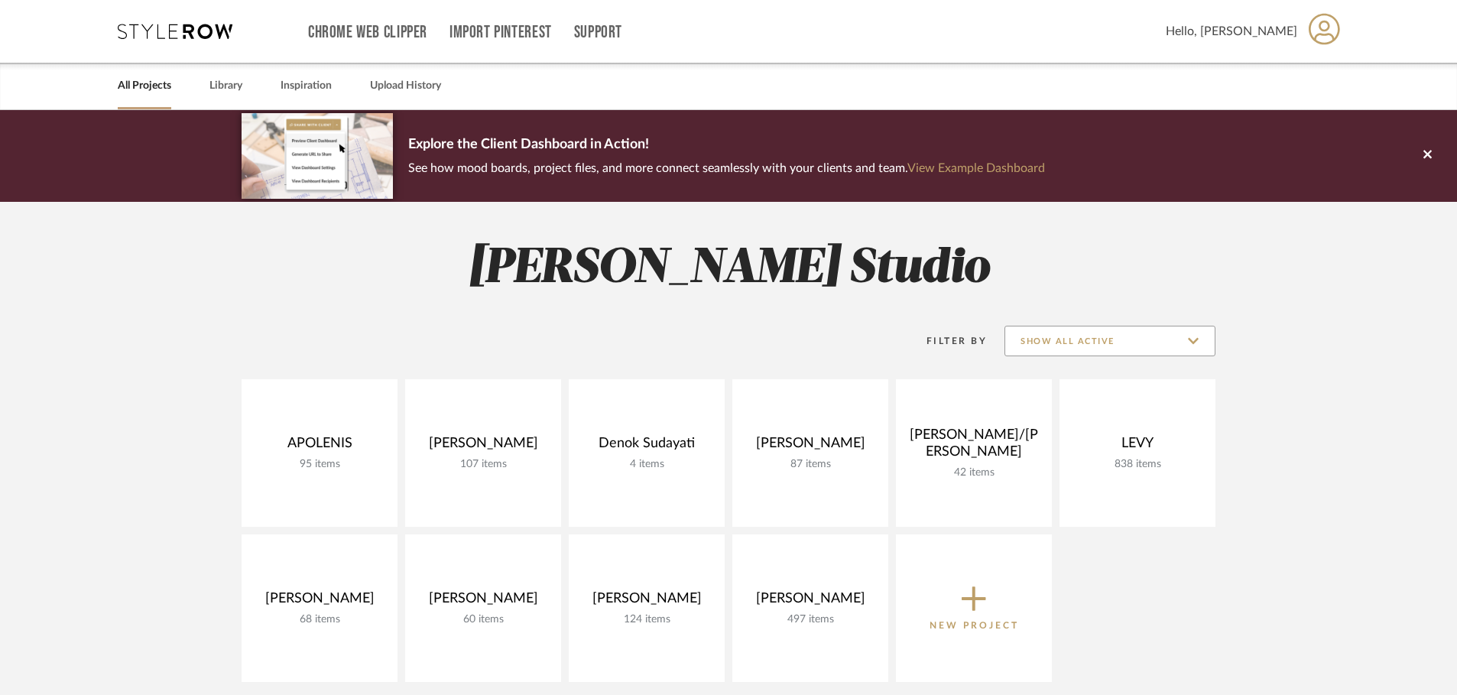
click at [1041, 338] on input "Show All Active" at bounding box center [1109, 341] width 211 height 31
click at [1036, 444] on span "Archived" at bounding box center [1109, 452] width 209 height 37
type input "Archived"
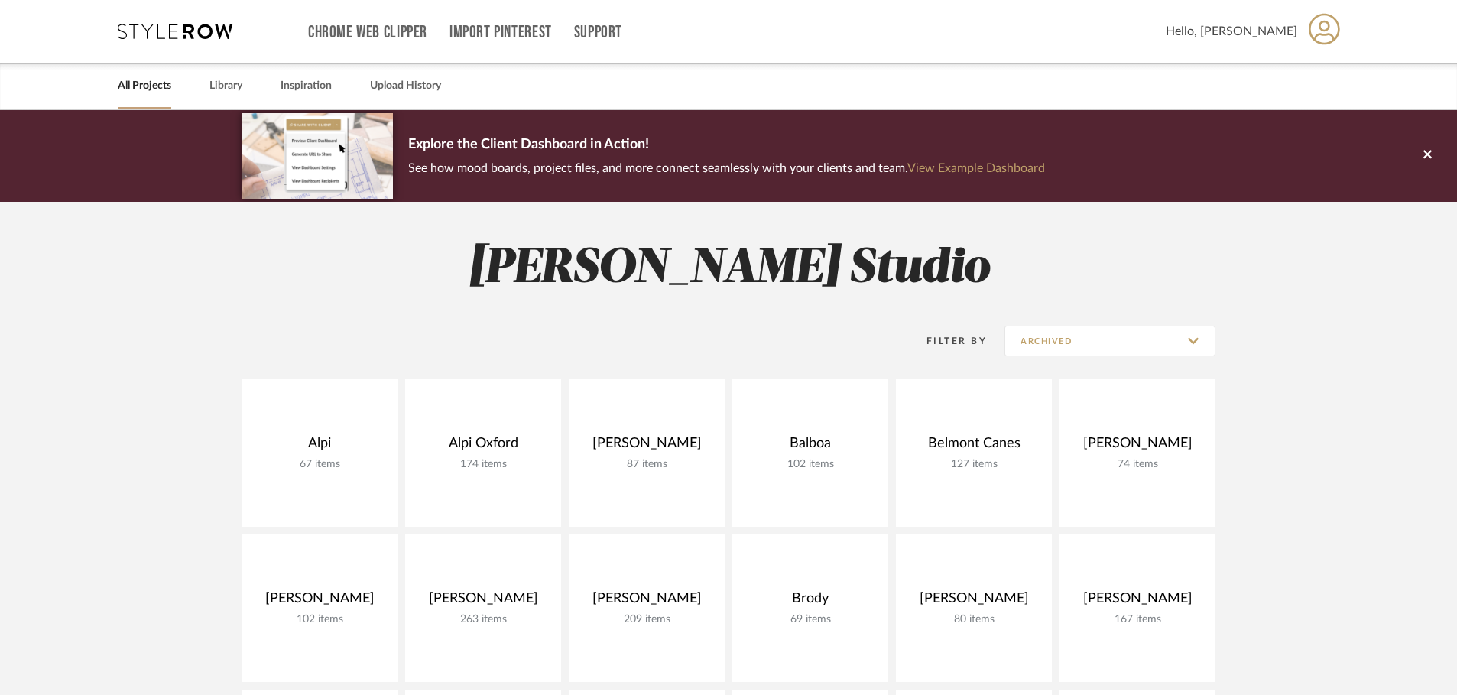
drag, startPoint x: 227, startPoint y: 85, endPoint x: 289, endPoint y: 125, distance: 74.0
click at [227, 85] on link "Library" at bounding box center [225, 86] width 33 height 21
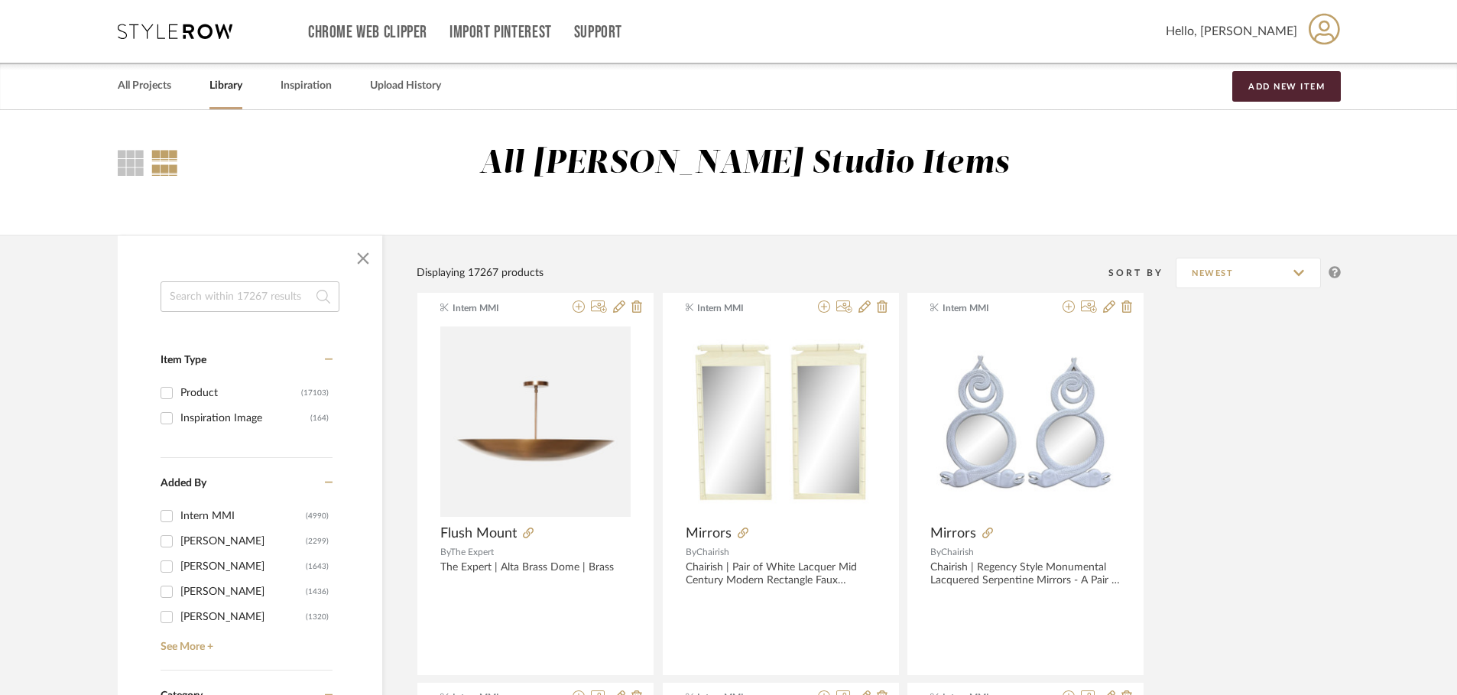
click at [216, 300] on input at bounding box center [249, 296] width 179 height 31
type input "kohler"
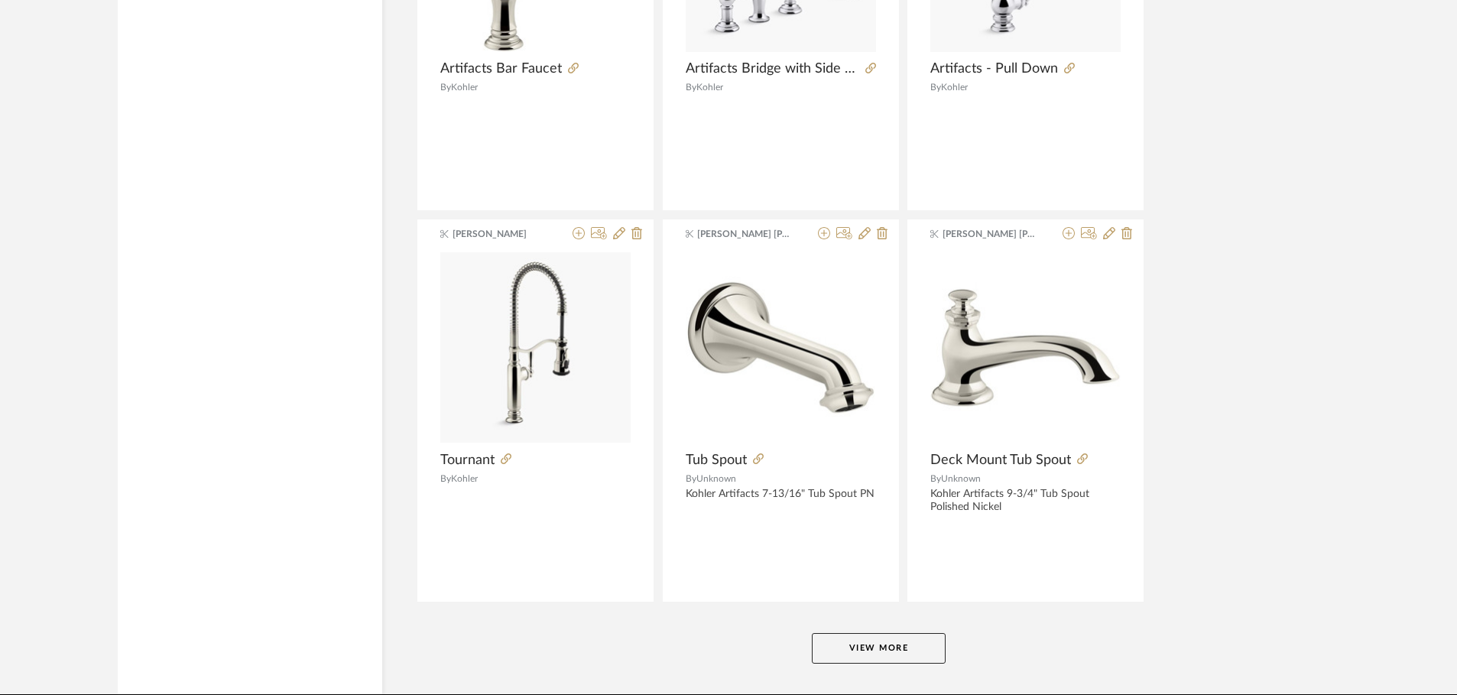
scroll to position [4488, 0]
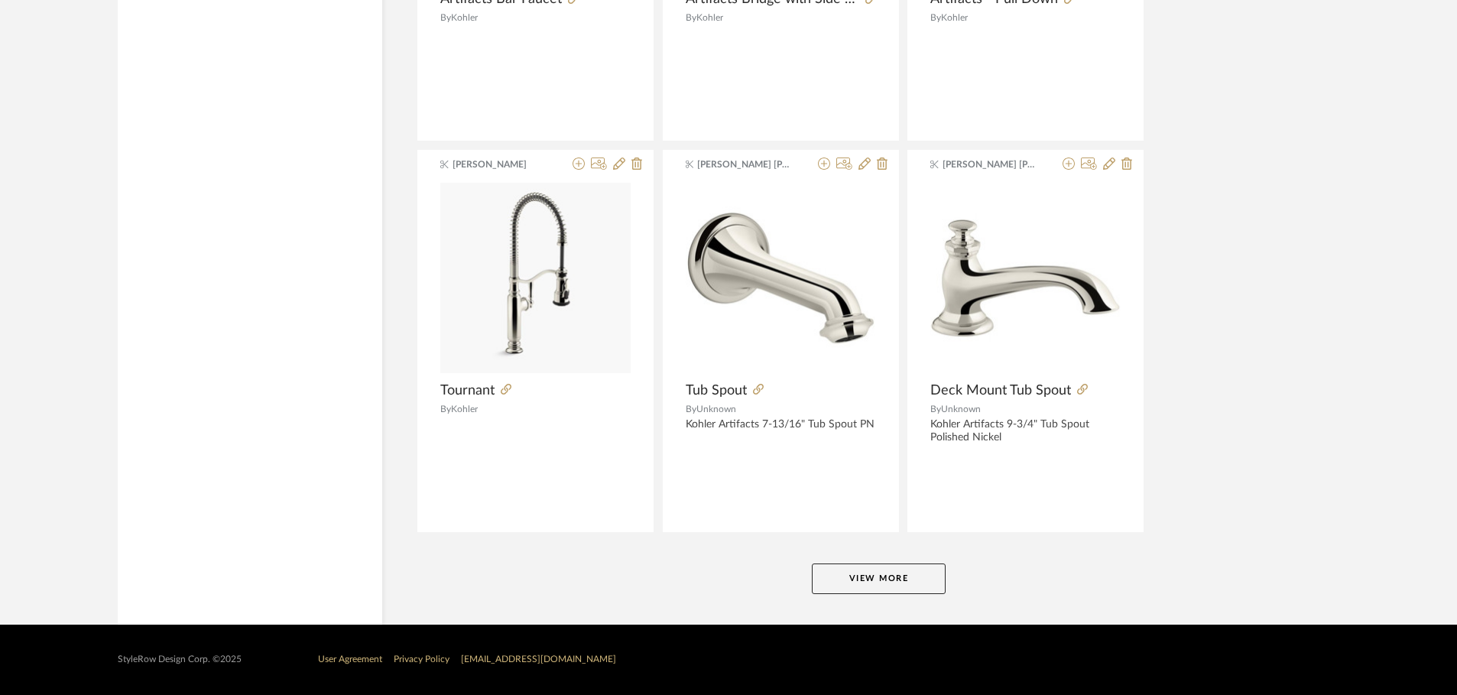
click at [906, 569] on button "View More" at bounding box center [879, 578] width 134 height 31
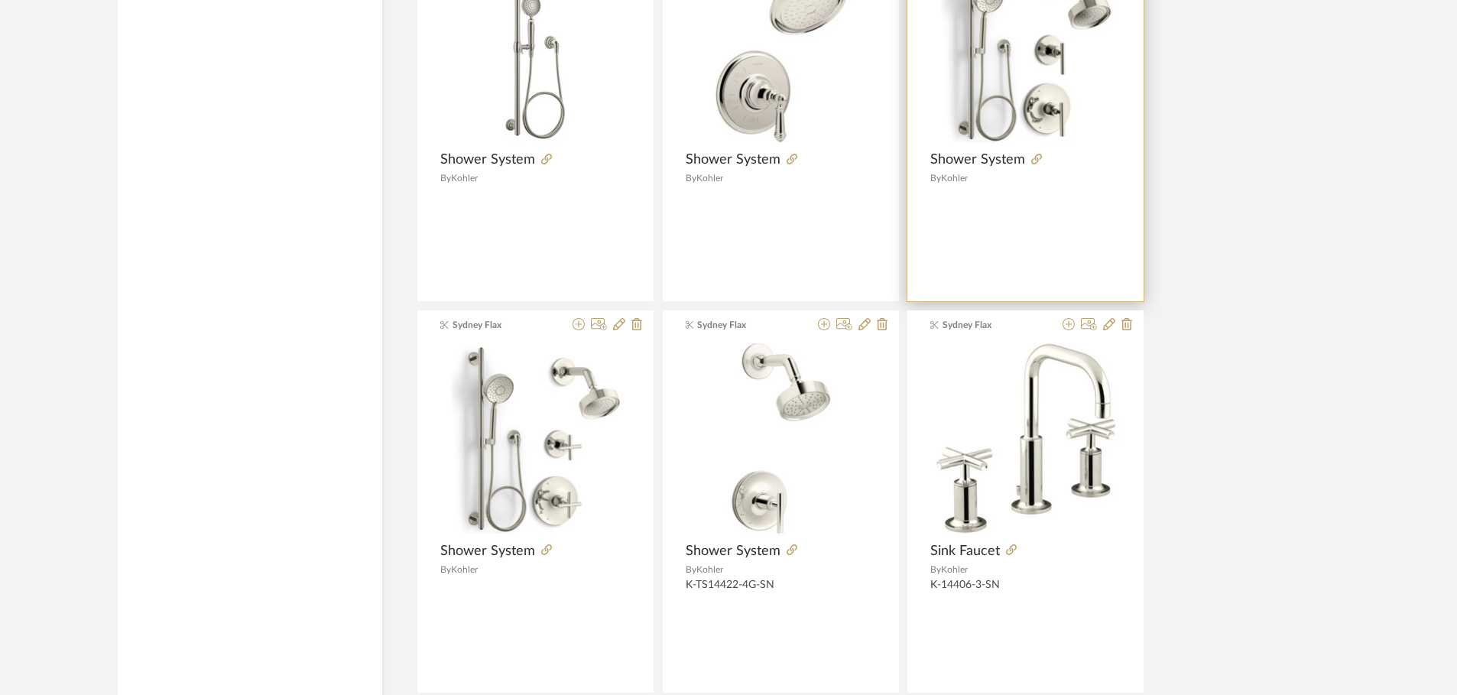
scroll to position [6704, 0]
